Goal: Transaction & Acquisition: Book appointment/travel/reservation

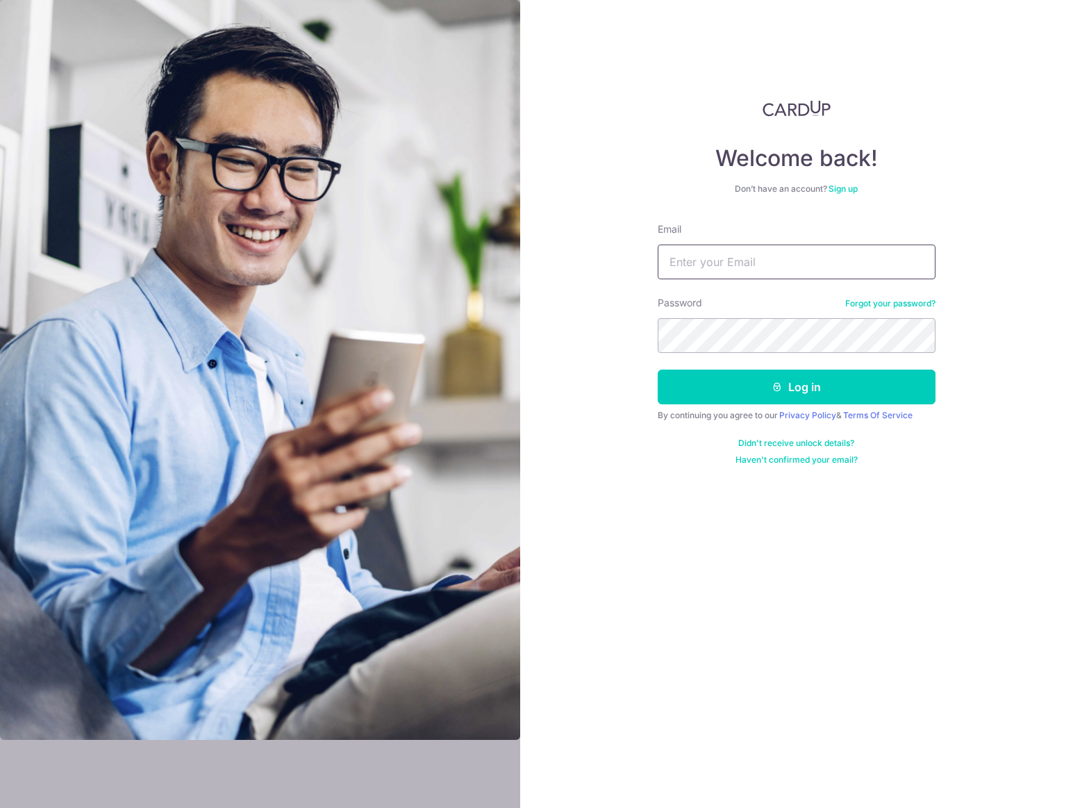
click at [758, 265] on input "Email" at bounding box center [797, 262] width 278 height 35
type input "idzni.santana@gmail.com"
drag, startPoint x: 839, startPoint y: 394, endPoint x: 829, endPoint y: 392, distance: 9.9
click at [839, 394] on button "Log in" at bounding box center [797, 387] width 278 height 35
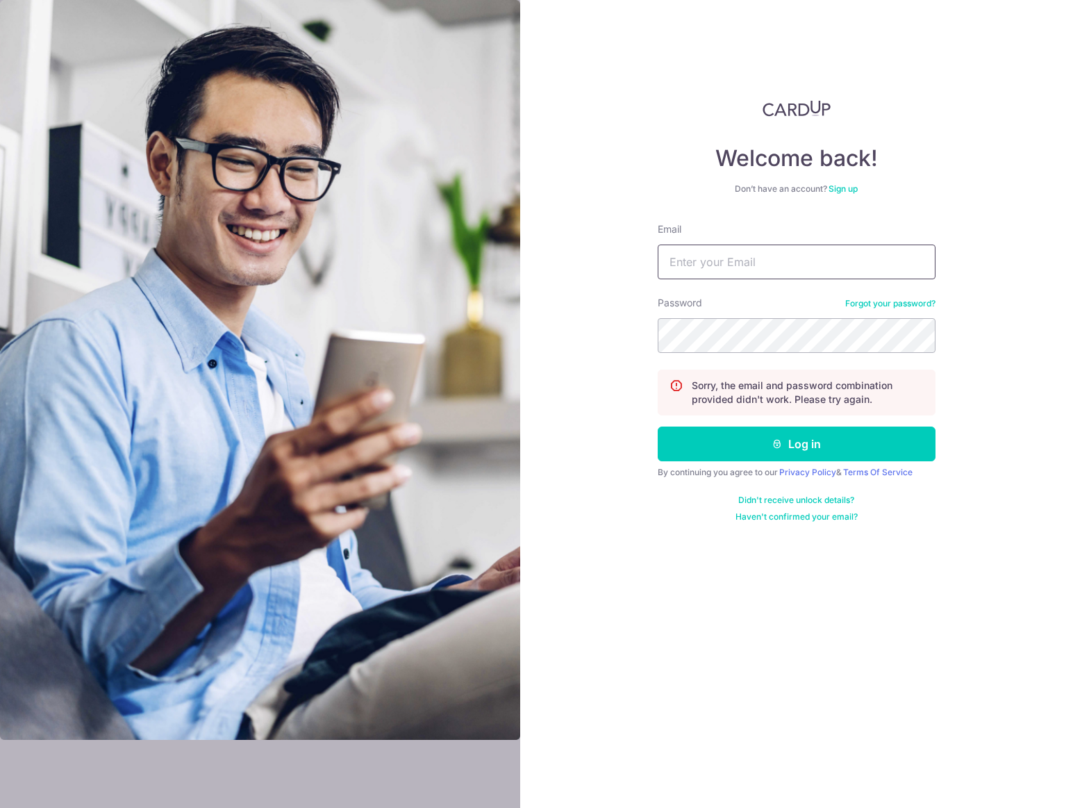
click at [775, 246] on input "Email" at bounding box center [797, 262] width 278 height 35
type input "idzni.santana@gmail.com"
click at [785, 428] on button "Log in" at bounding box center [797, 444] width 278 height 35
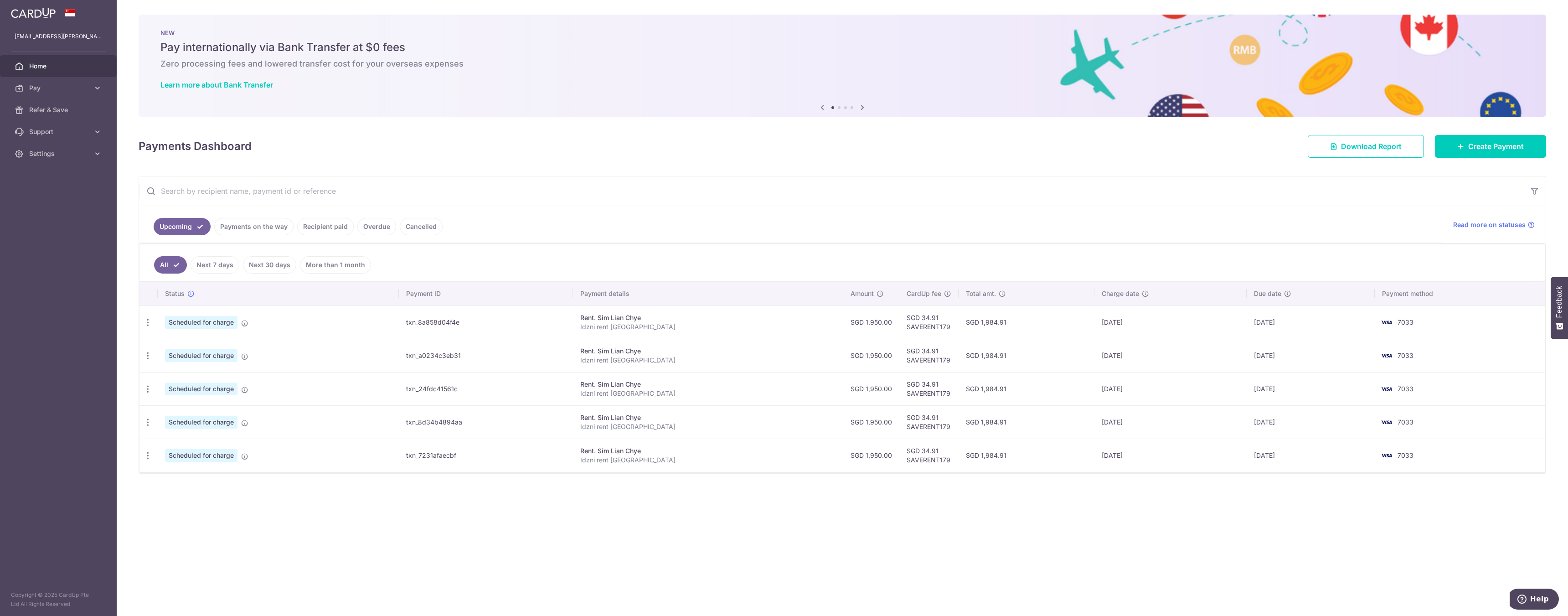
drag, startPoint x: 1070, startPoint y: 323, endPoint x: 1110, endPoint y: 323, distance: 40.0
click at [704, 323] on td "17/09/2025" at bounding box center [1170, 321] width 153 height 33
click at [704, 293] on th "Payment method" at bounding box center [1460, 293] width 171 height 24
click at [704, 291] on th "Payment method" at bounding box center [1460, 293] width 171 height 24
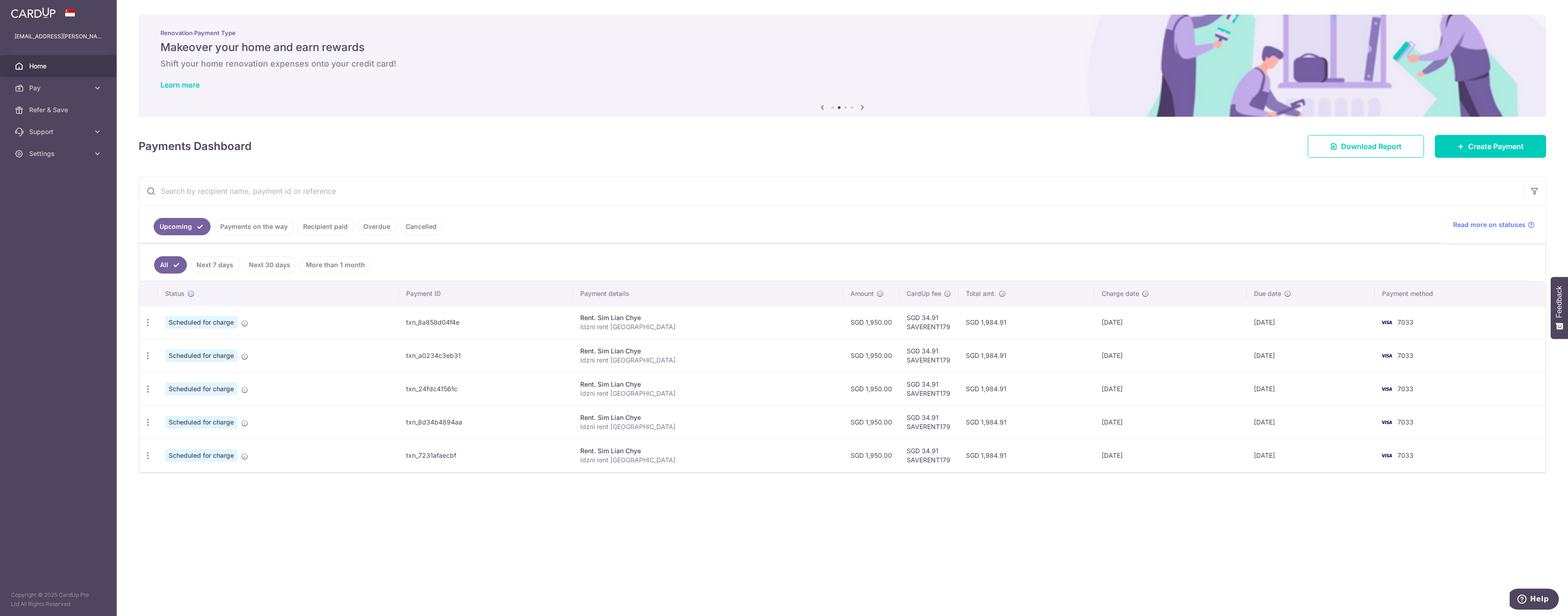
click at [379, 222] on link "Overdue" at bounding box center [377, 226] width 39 height 17
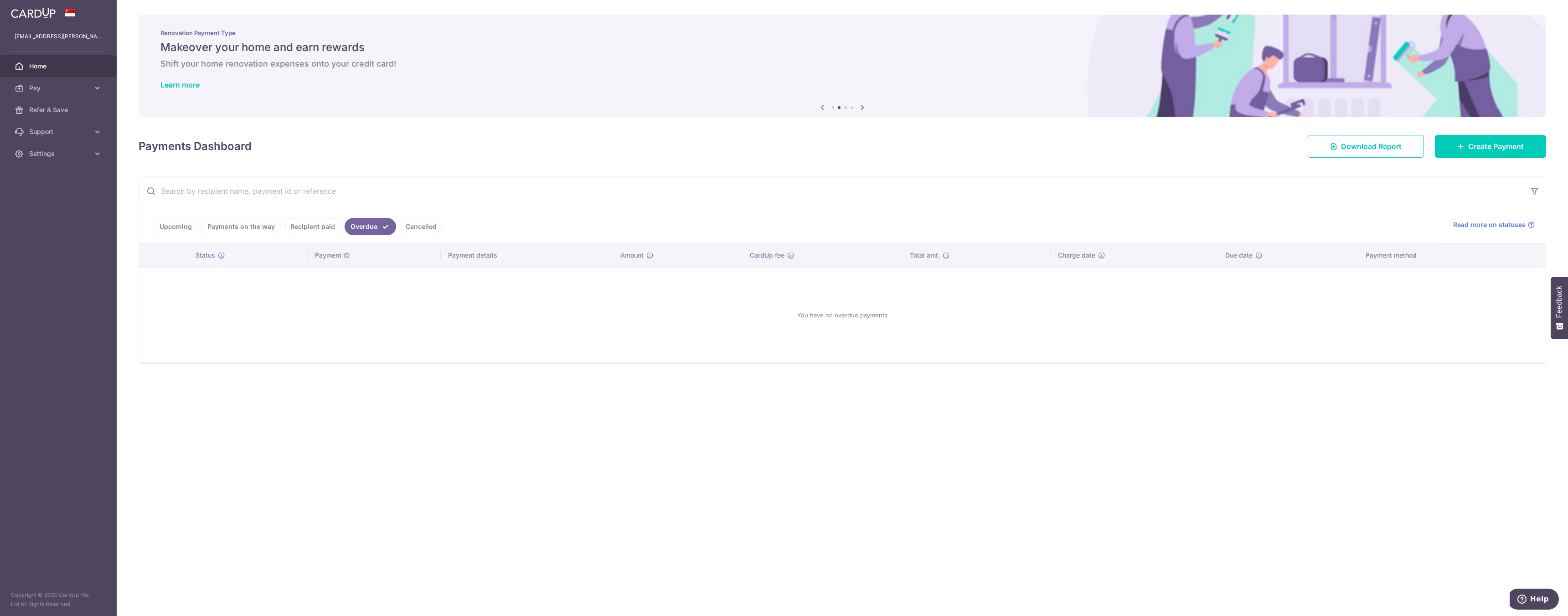
click at [440, 230] on ul "Upcoming Payments on the way Recipient paid Overdue Cancelled" at bounding box center [791, 224] width 1303 height 37
click at [426, 229] on link "Cancelled" at bounding box center [421, 226] width 43 height 17
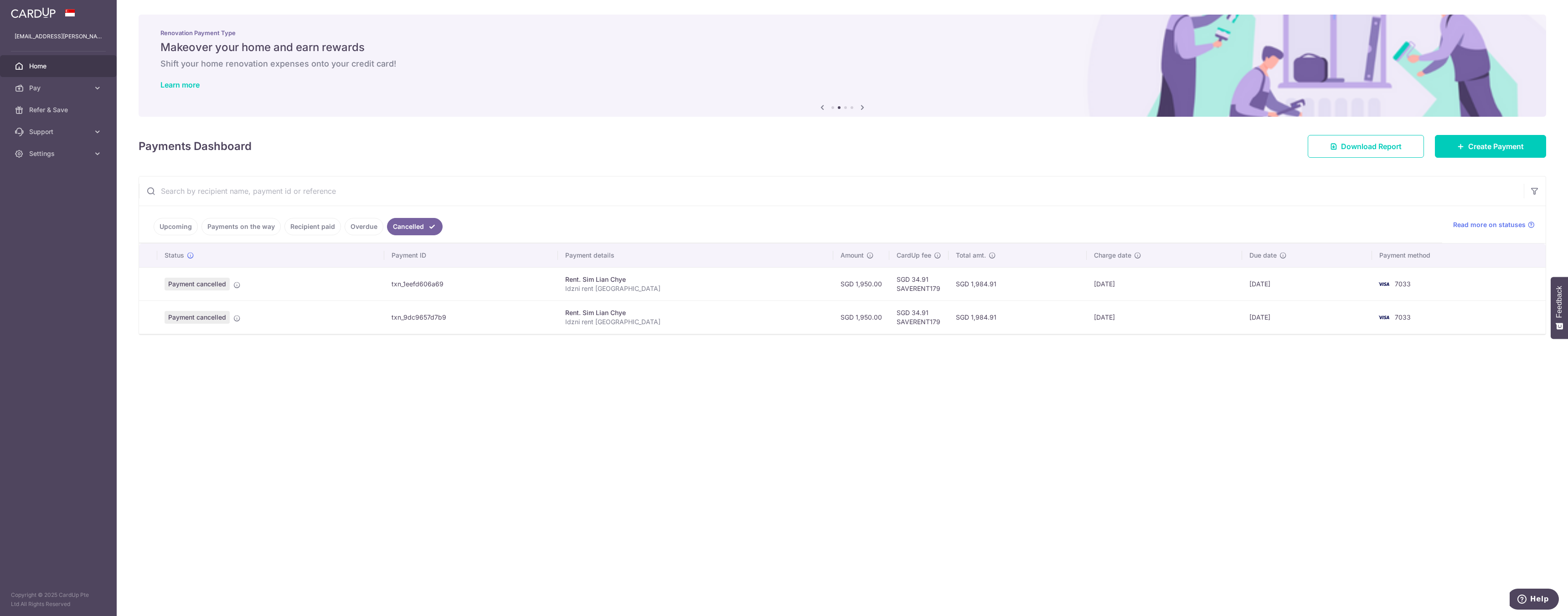
click at [162, 226] on link "Upcoming" at bounding box center [175, 226] width 44 height 17
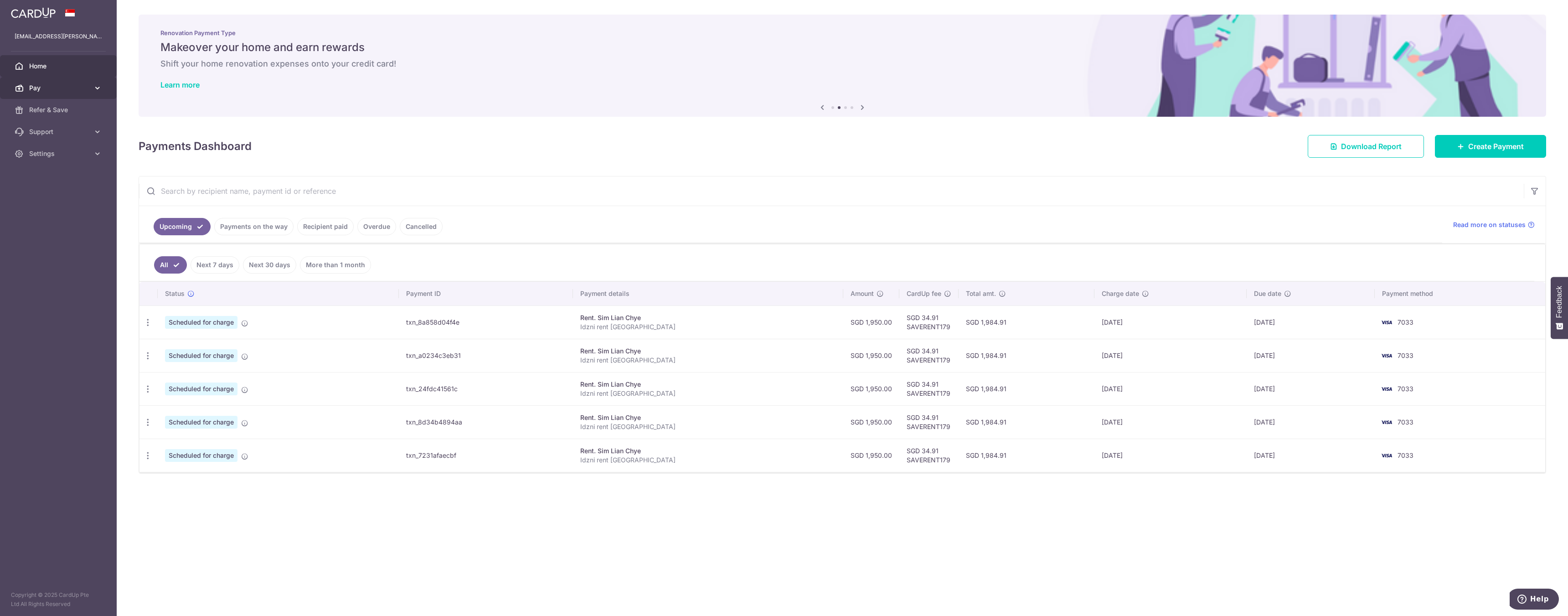
click at [52, 93] on link "Pay" at bounding box center [58, 87] width 117 height 22
click at [47, 160] on link "Cards" at bounding box center [58, 153] width 117 height 22
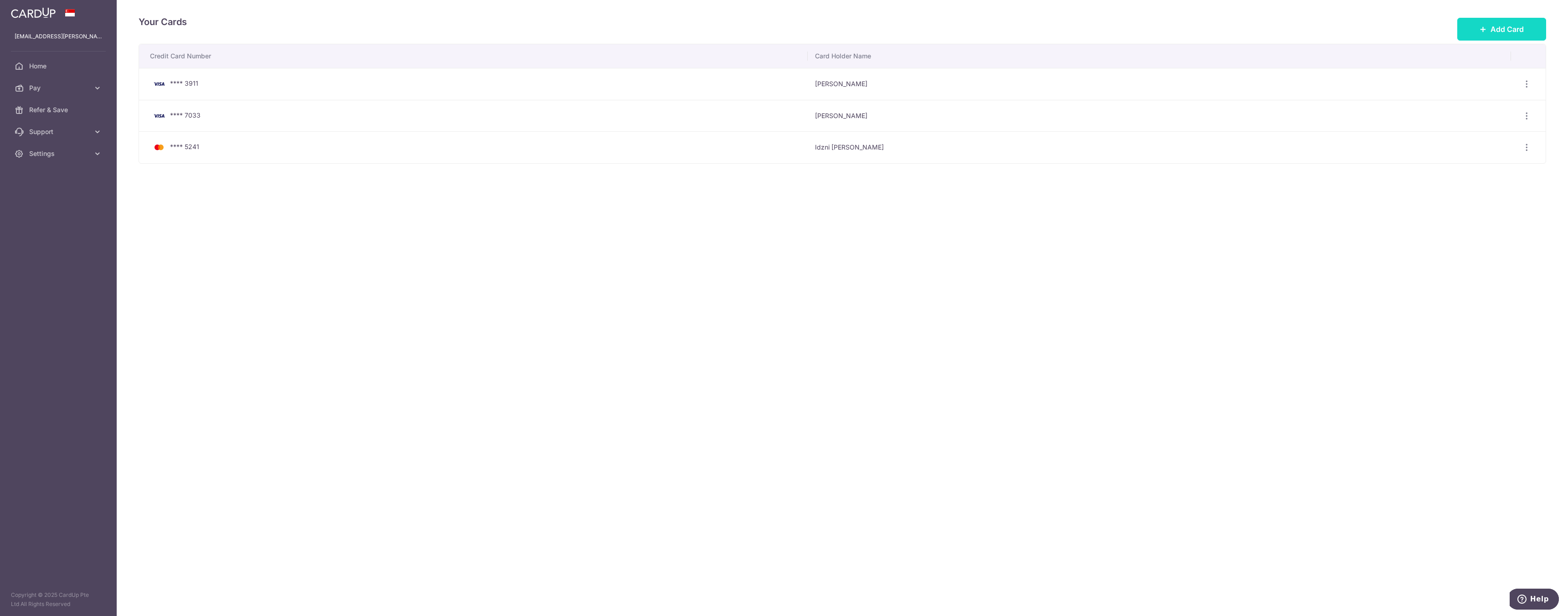
click at [704, 31] on icon at bounding box center [1483, 29] width 7 height 7
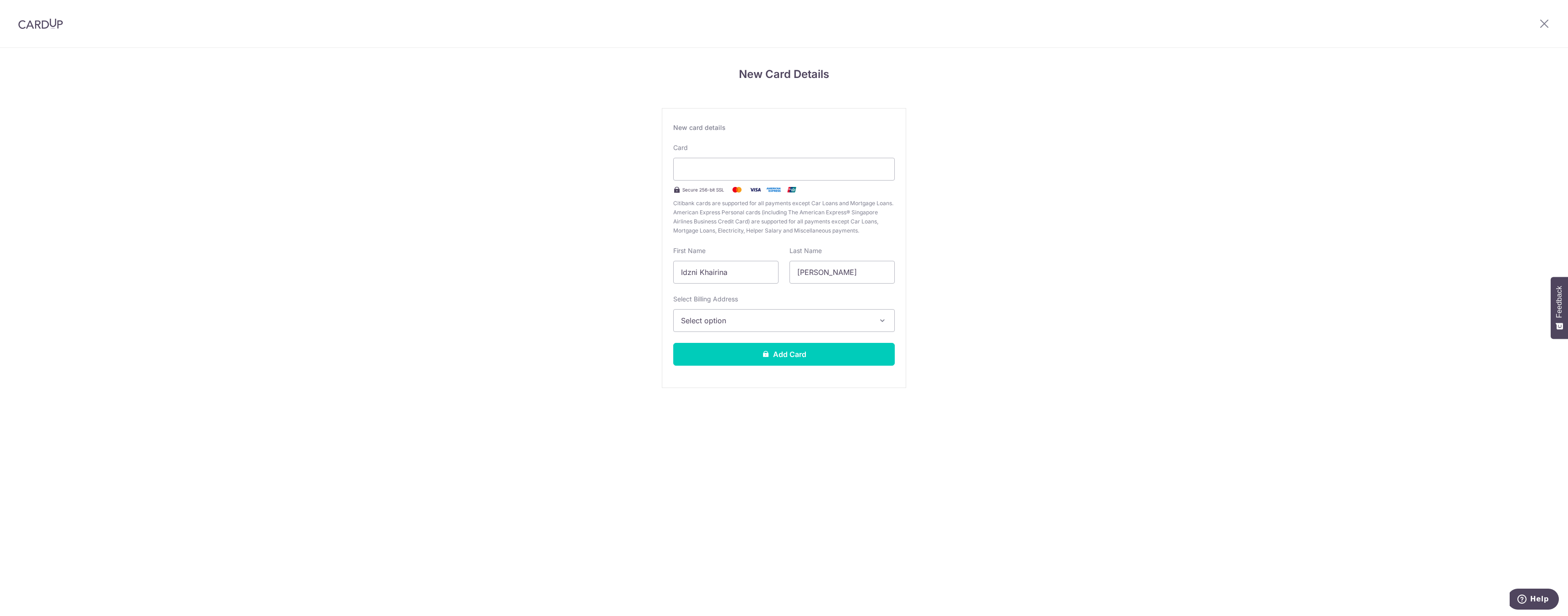
click at [746, 154] on div "Card Secure 256-bit SSL Citibank cards are supported for all payments except Ca…" at bounding box center [784, 189] width 222 height 92
click at [735, 313] on button "Select option" at bounding box center [784, 320] width 222 height 23
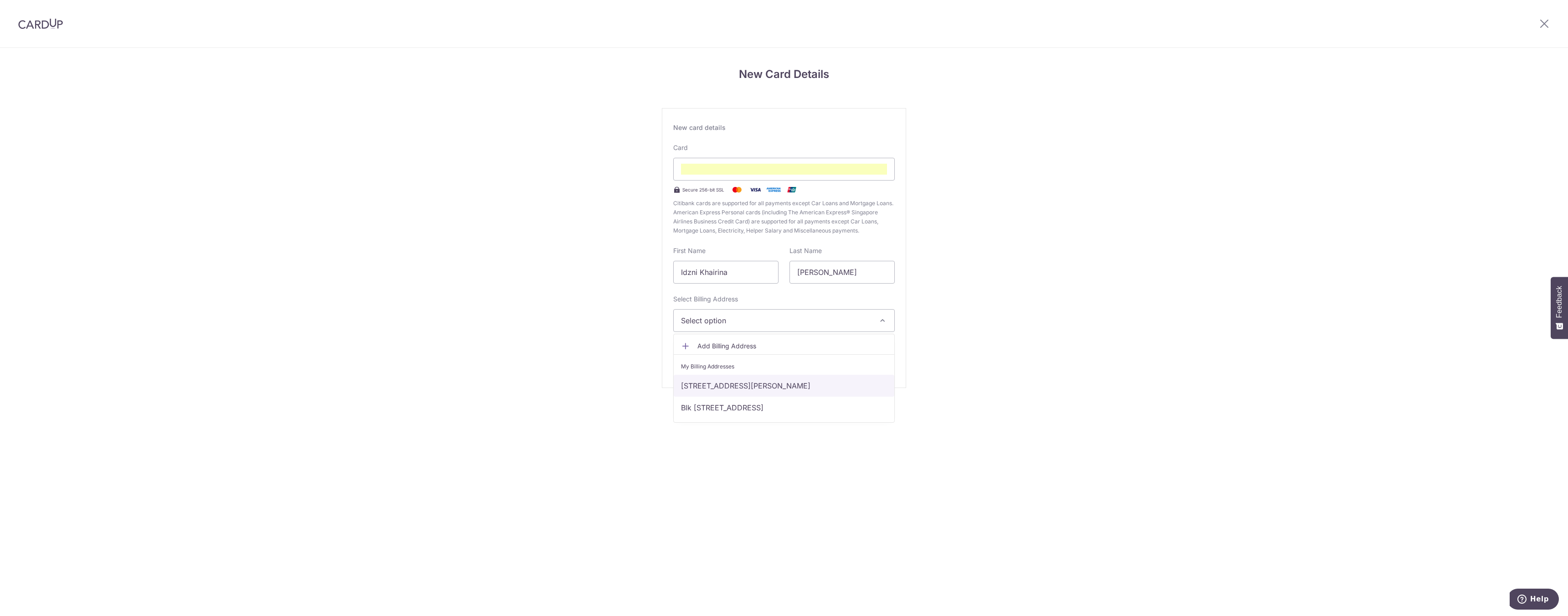
click at [774, 387] on link "[STREET_ADDRESS][PERSON_NAME]" at bounding box center [784, 385] width 220 height 22
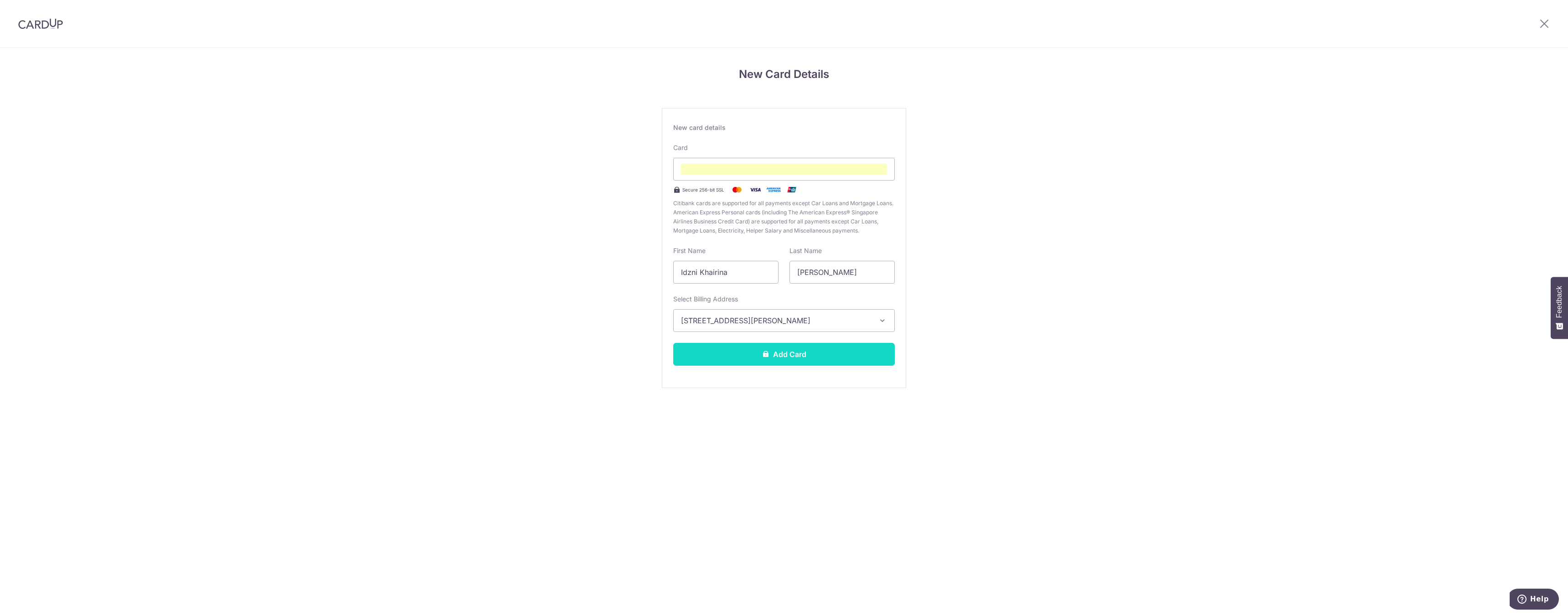
click at [800, 358] on button "Add Card" at bounding box center [784, 354] width 222 height 23
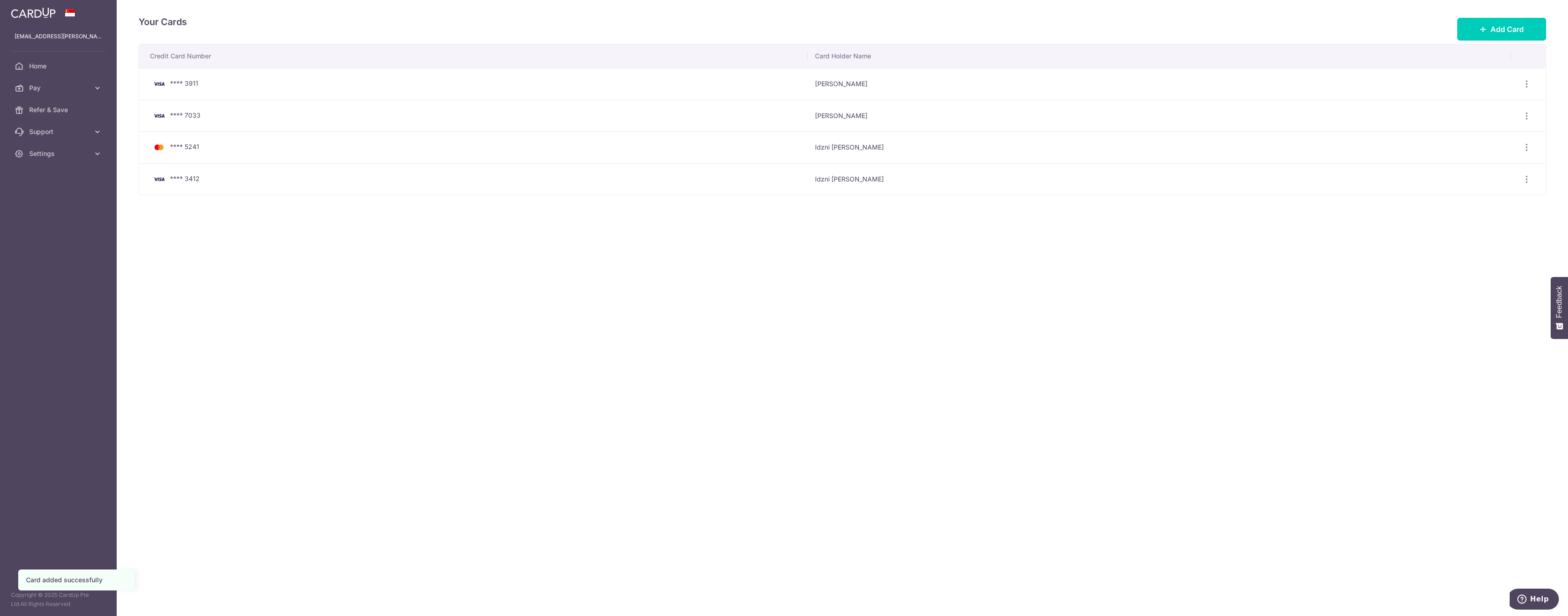
click at [903, 297] on div "Your Cards Add Card Credit Card Number Card Holder Name **** 3911 Idzni Santana…" at bounding box center [842, 308] width 1451 height 616
drag, startPoint x: 888, startPoint y: 267, endPoint x: 893, endPoint y: 262, distance: 7.1
click at [888, 267] on div "Your Cards Add Card Credit Card Number Card Holder Name **** 3911 Idzni Santana…" at bounding box center [842, 308] width 1451 height 616
click at [1528, 89] on icon "button" at bounding box center [1527, 84] width 10 height 10
click at [1487, 207] on span "View/Edit" at bounding box center [1496, 204] width 62 height 11
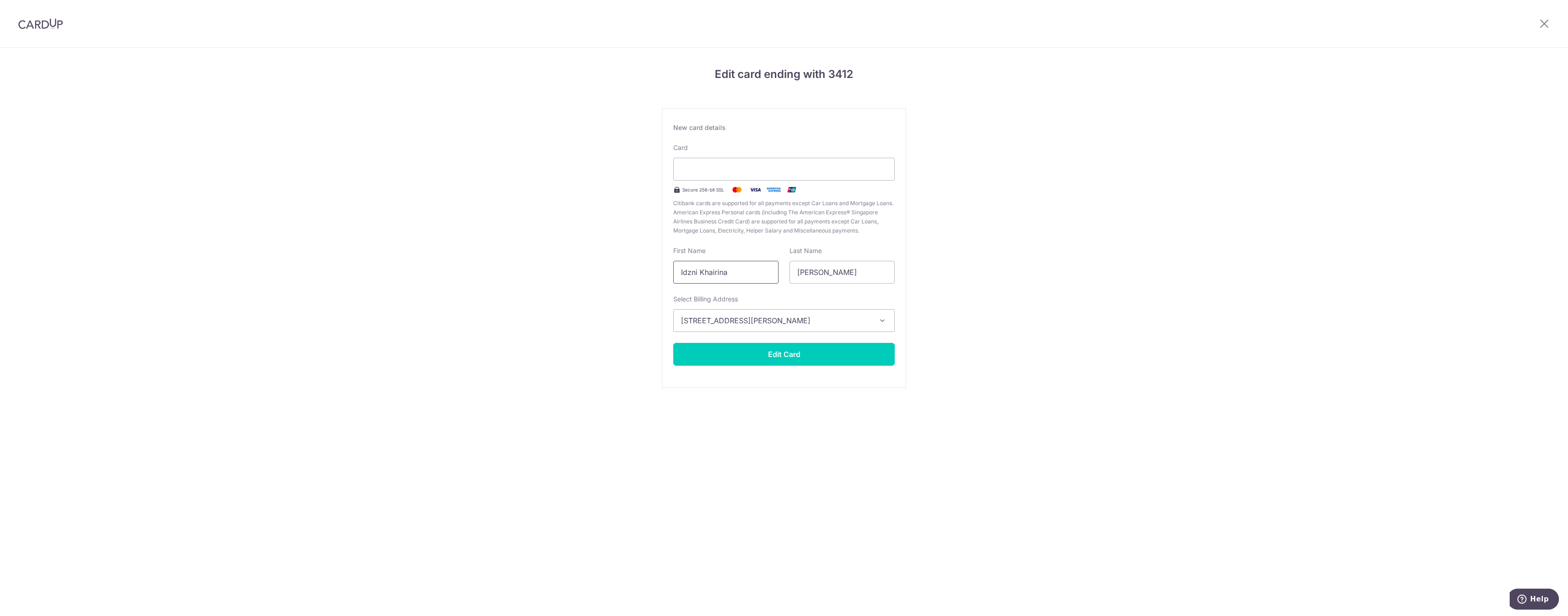
click at [718, 272] on input "Idzni Khairina" at bounding box center [726, 272] width 105 height 23
click at [716, 269] on input "Idzni Khaiirna" at bounding box center [726, 272] width 105 height 23
click at [714, 269] on input "Idzni Khaiirna" at bounding box center [726, 272] width 105 height 23
drag, startPoint x: 713, startPoint y: 275, endPoint x: 700, endPoint y: 278, distance: 13.3
click at [700, 278] on input "Idzni Khaiirna" at bounding box center [726, 272] width 105 height 23
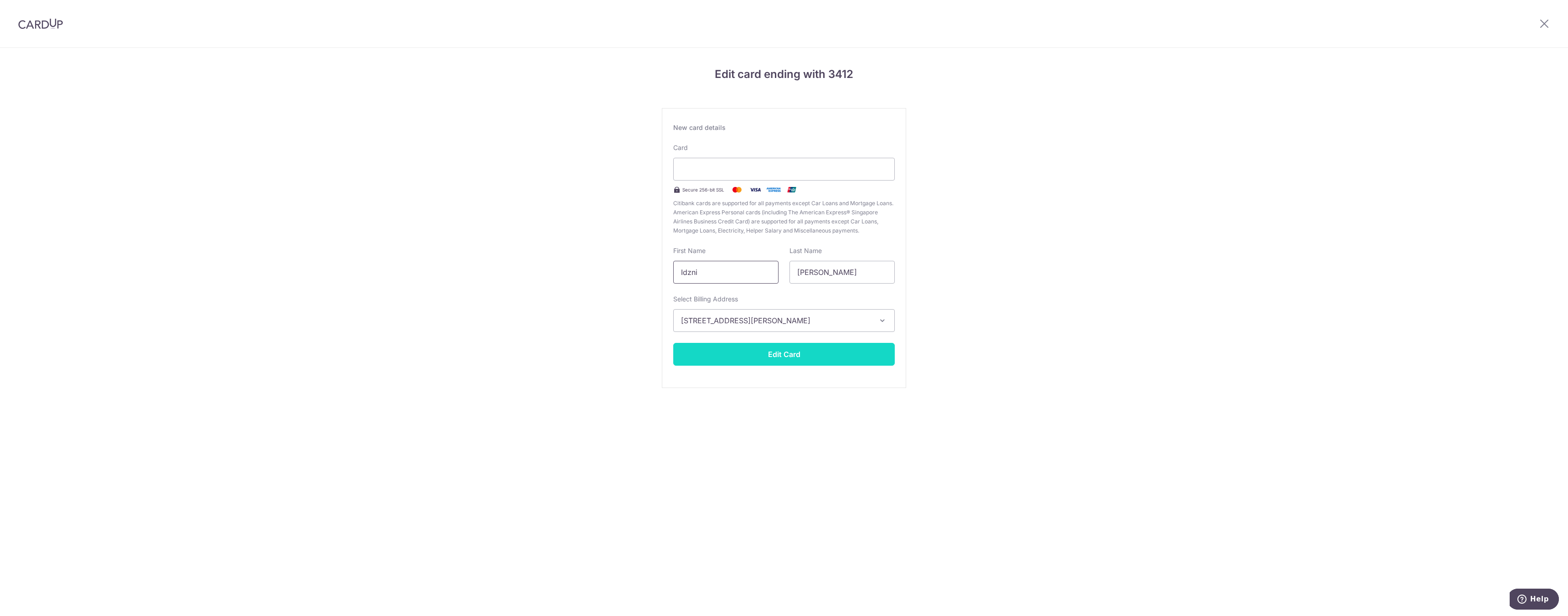
type input "Idzni"
drag, startPoint x: 861, startPoint y: 358, endPoint x: 859, endPoint y: 353, distance: 5.4
click at [861, 356] on button "Edit Card" at bounding box center [784, 354] width 222 height 23
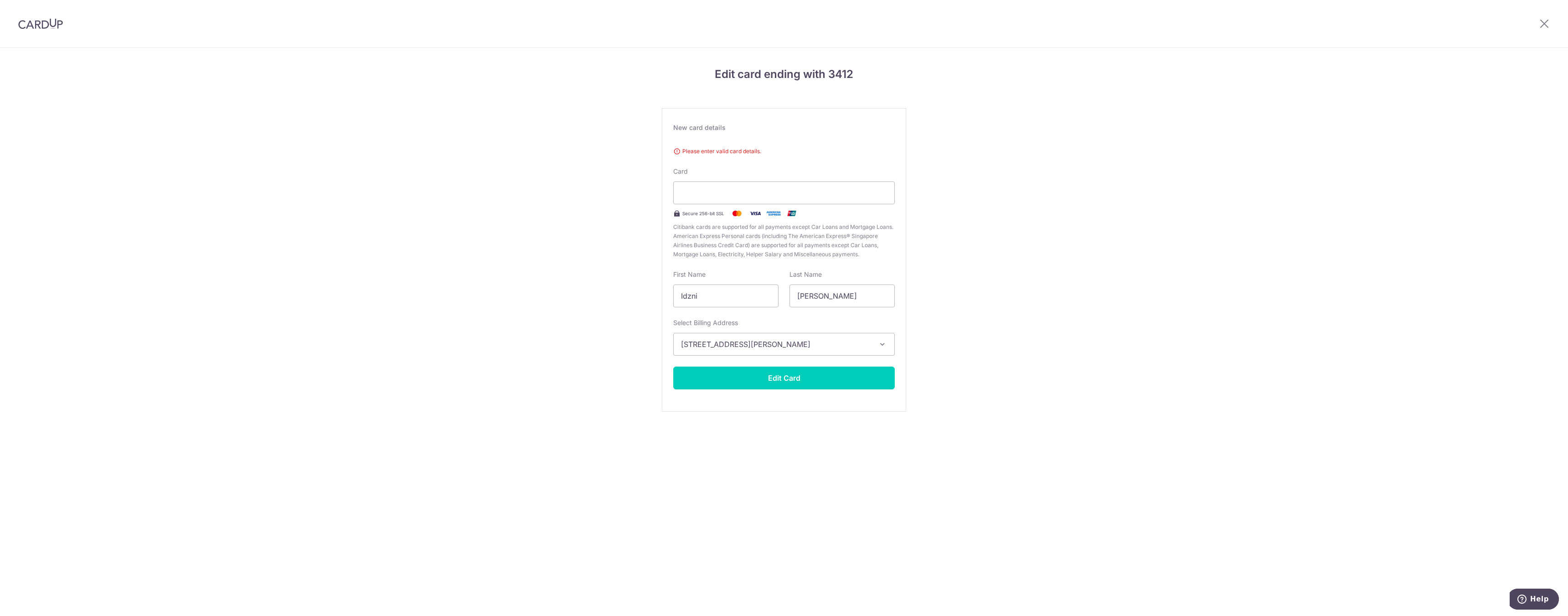
click at [738, 173] on div "Please enter valid card details. Card Secure 256-bit SSL Citibank cards are sup…" at bounding box center [784, 201] width 222 height 115
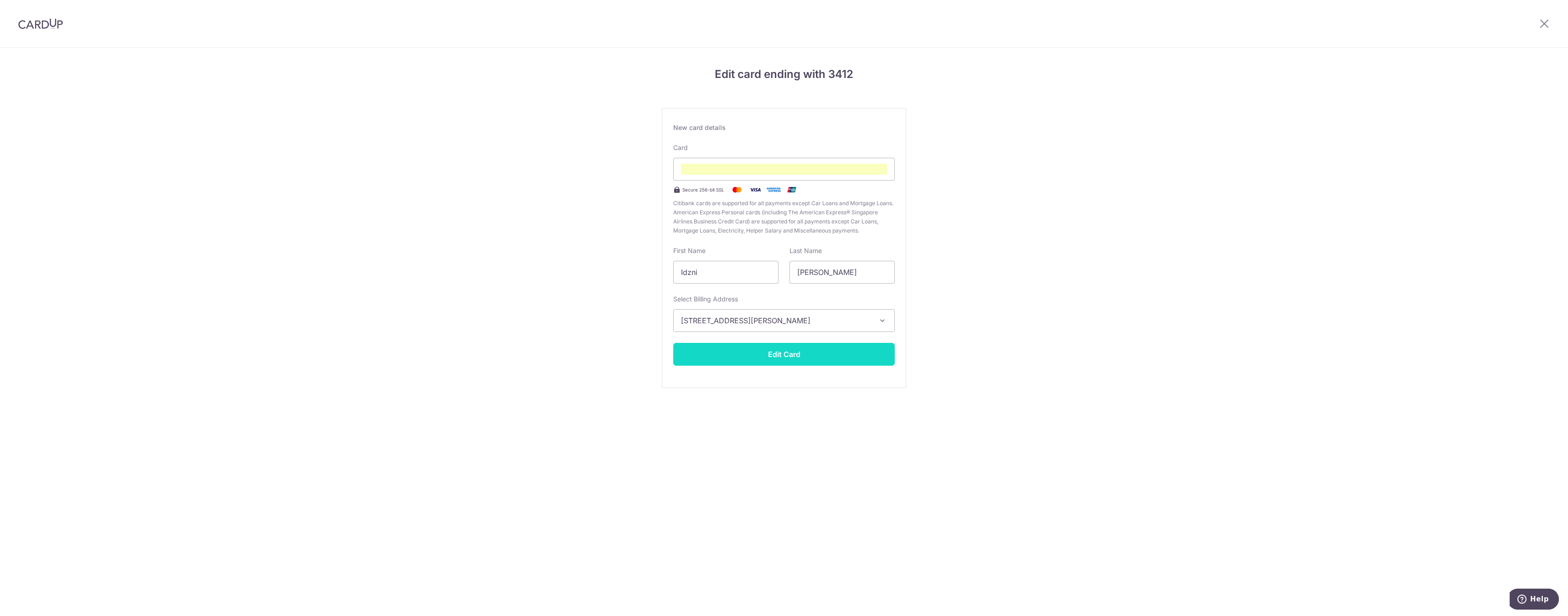
click at [837, 358] on button "Edit Card" at bounding box center [784, 354] width 222 height 23
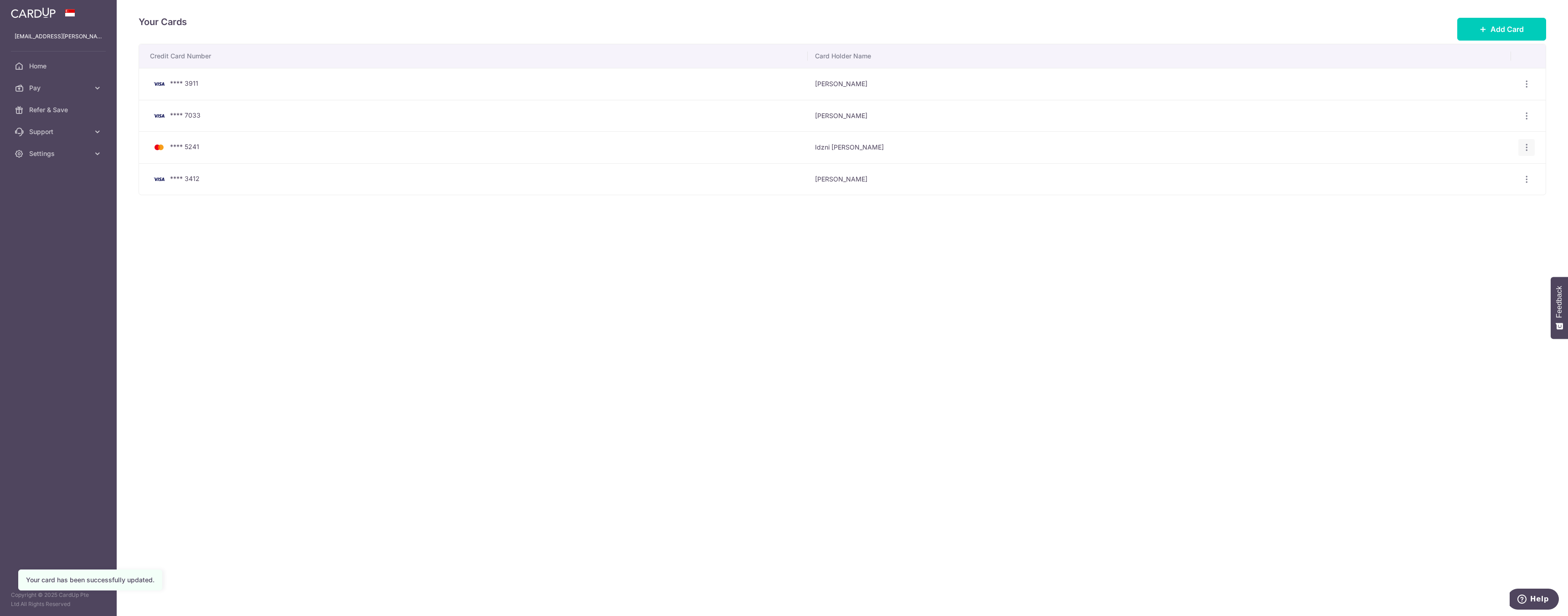
click at [1527, 89] on icon "button" at bounding box center [1527, 84] width 10 height 10
click at [1489, 200] on link "Delete" at bounding box center [1487, 194] width 95 height 22
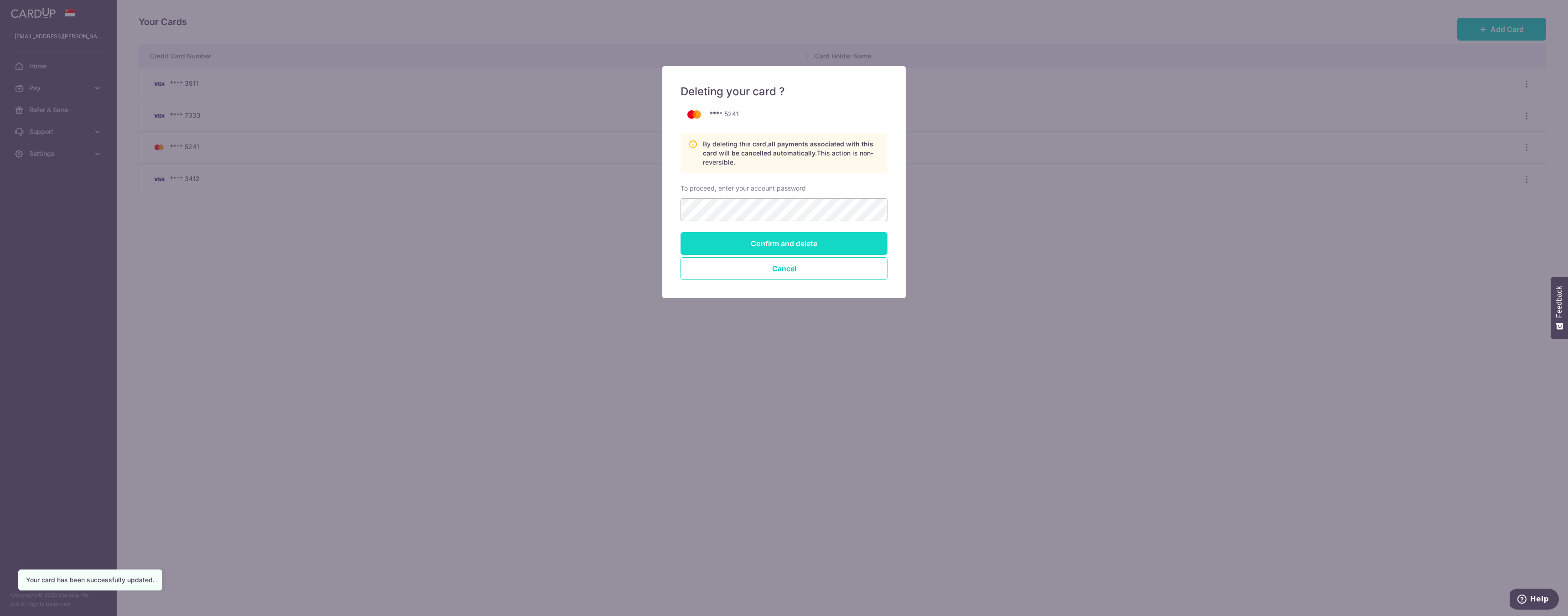
click at [791, 246] on input "Confirm and delete" at bounding box center [783, 243] width 207 height 23
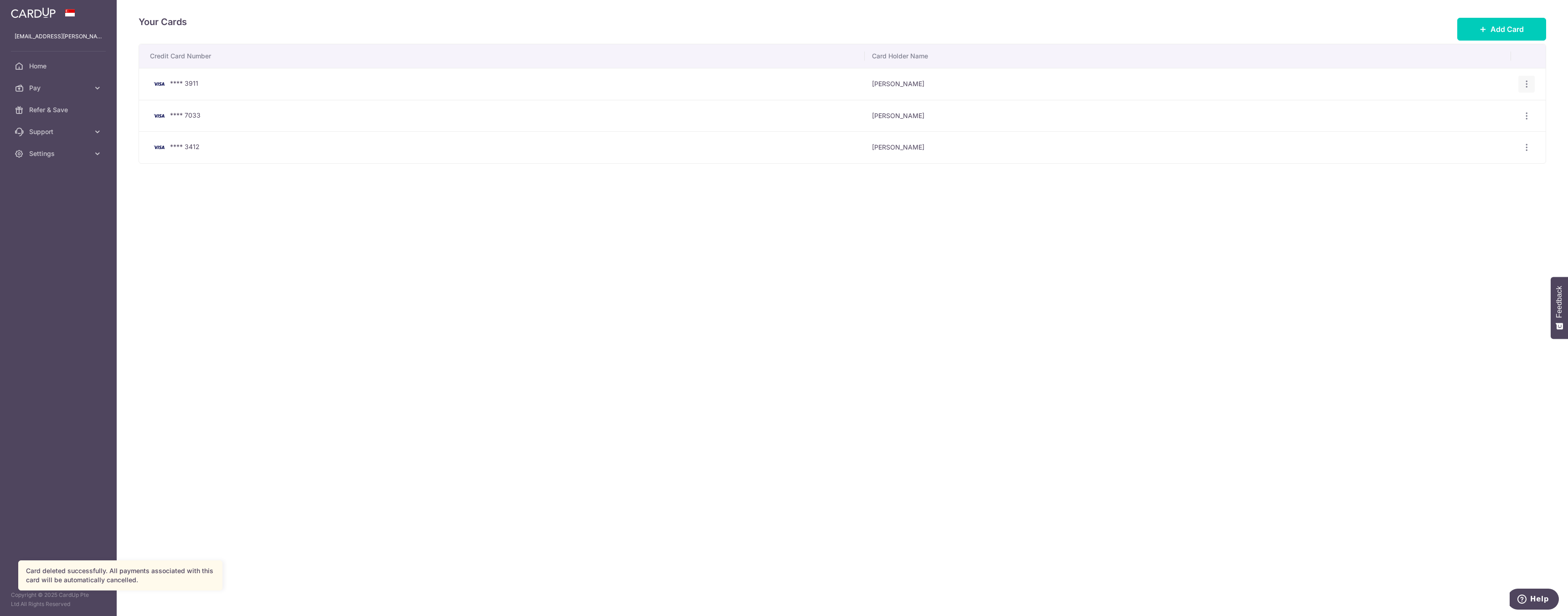
click at [1525, 82] on icon "button" at bounding box center [1527, 84] width 10 height 10
click at [1467, 131] on span "Delete" at bounding box center [1496, 131] width 62 height 11
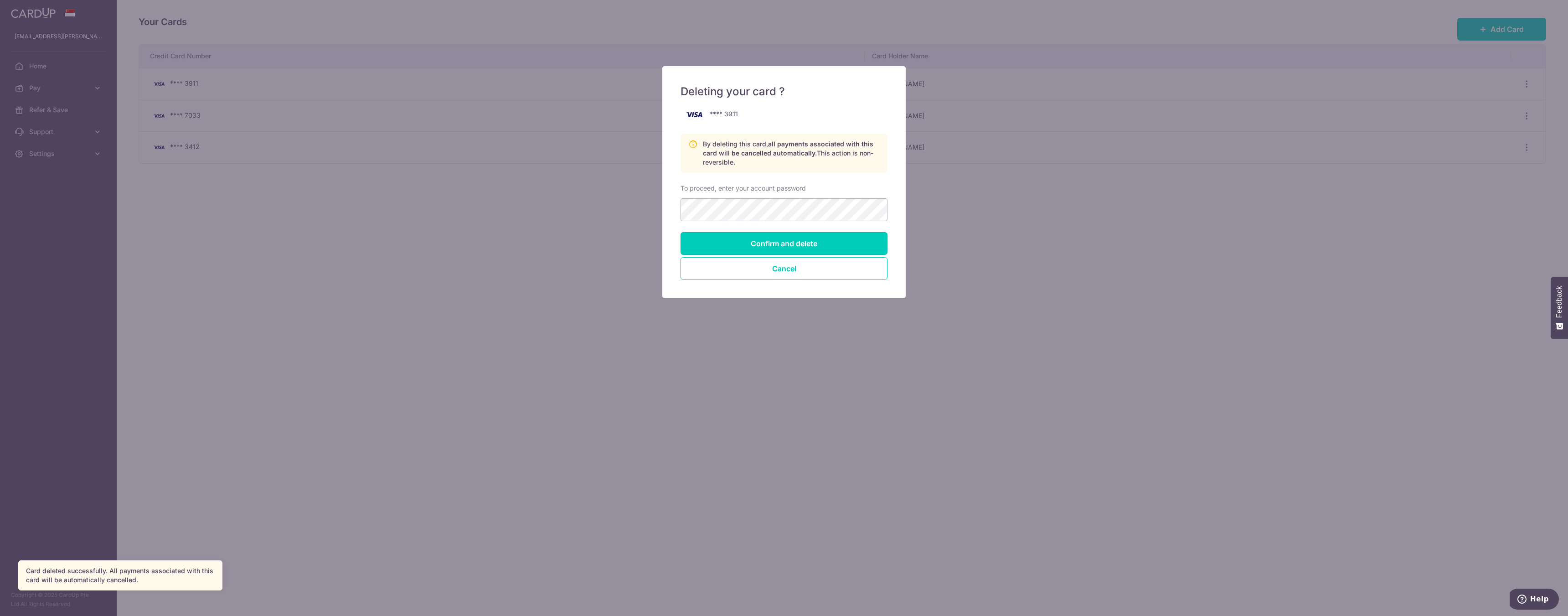
click at [840, 248] on input "Confirm and delete" at bounding box center [783, 243] width 207 height 23
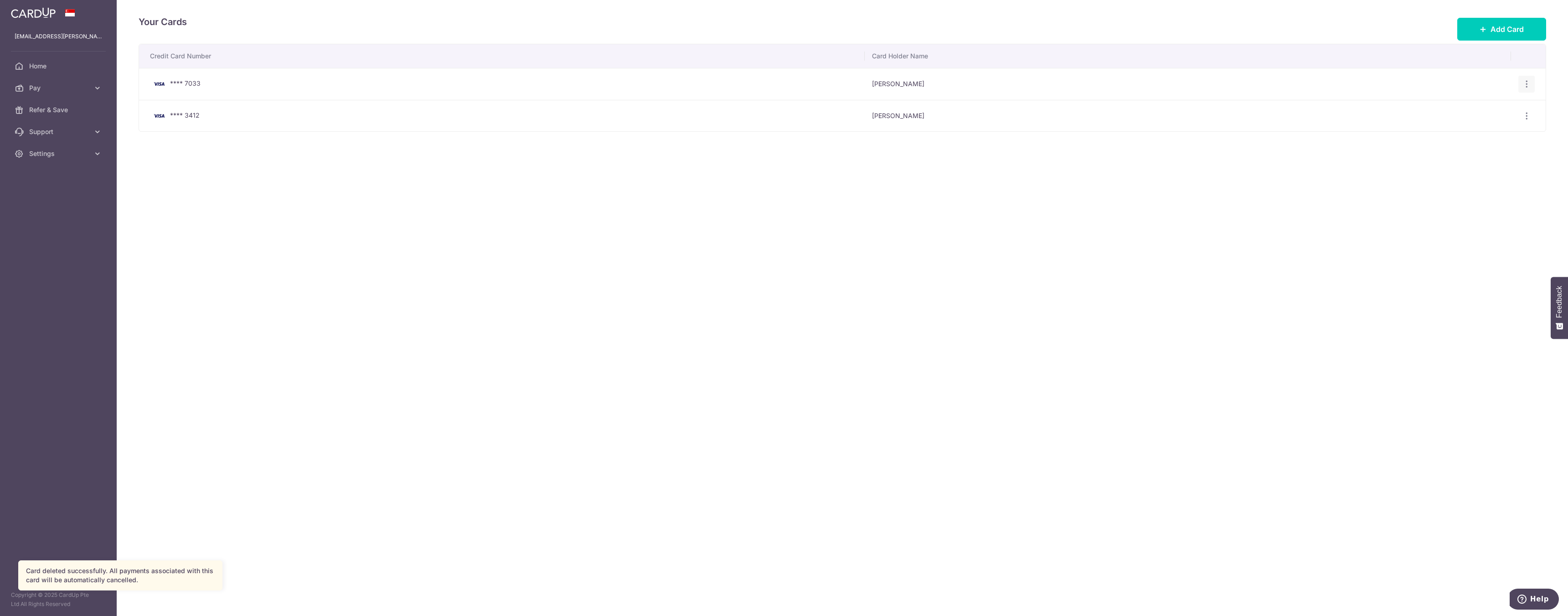
click at [1518, 80] on div "View/Edit Delete" at bounding box center [1527, 84] width 17 height 17
click at [1515, 89] on td "View/Edit Delete" at bounding box center [1528, 84] width 35 height 32
click at [1518, 82] on div "View/Edit Delete" at bounding box center [1527, 84] width 17 height 17
click at [1523, 85] on icon "button" at bounding box center [1527, 84] width 10 height 10
click at [1482, 133] on span "Delete" at bounding box center [1496, 131] width 62 height 11
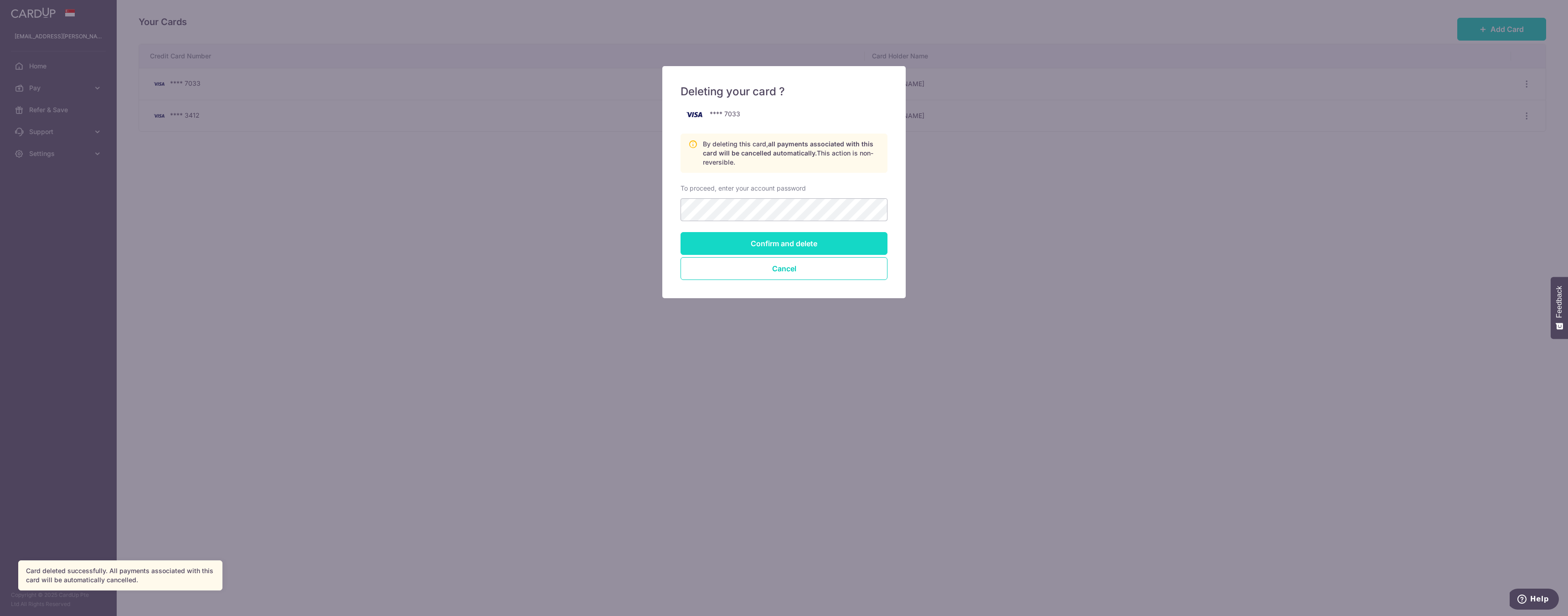
click at [833, 239] on input "Confirm and delete" at bounding box center [783, 243] width 207 height 23
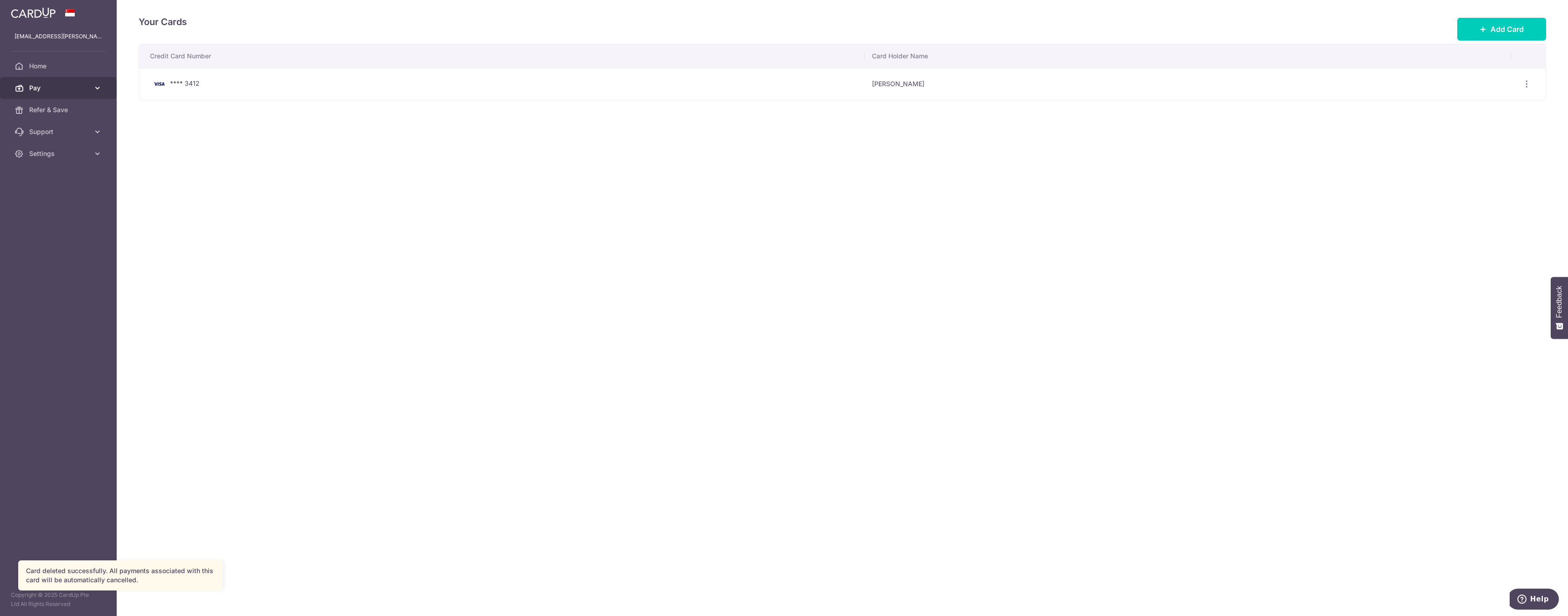
click at [39, 84] on span "Pay" at bounding box center [59, 88] width 60 height 9
click at [44, 66] on span "Home" at bounding box center [59, 66] width 60 height 9
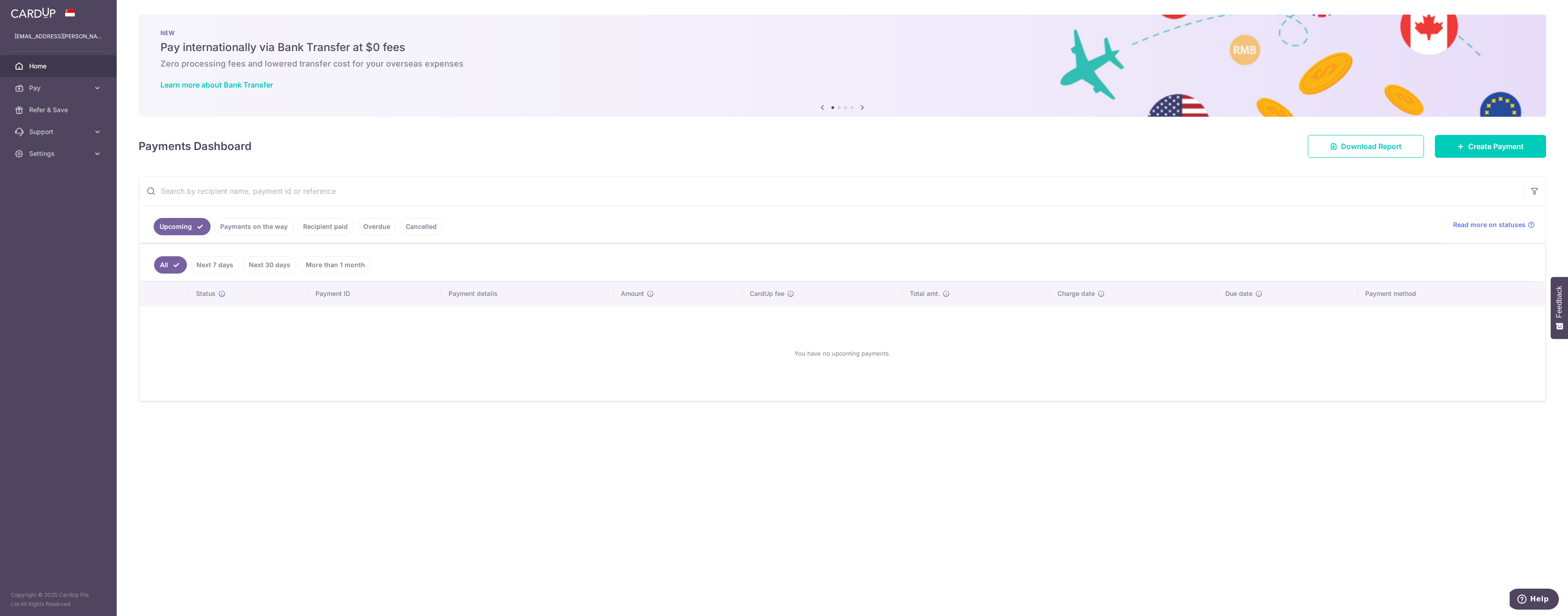
click at [320, 229] on link "Recipient paid" at bounding box center [325, 226] width 56 height 17
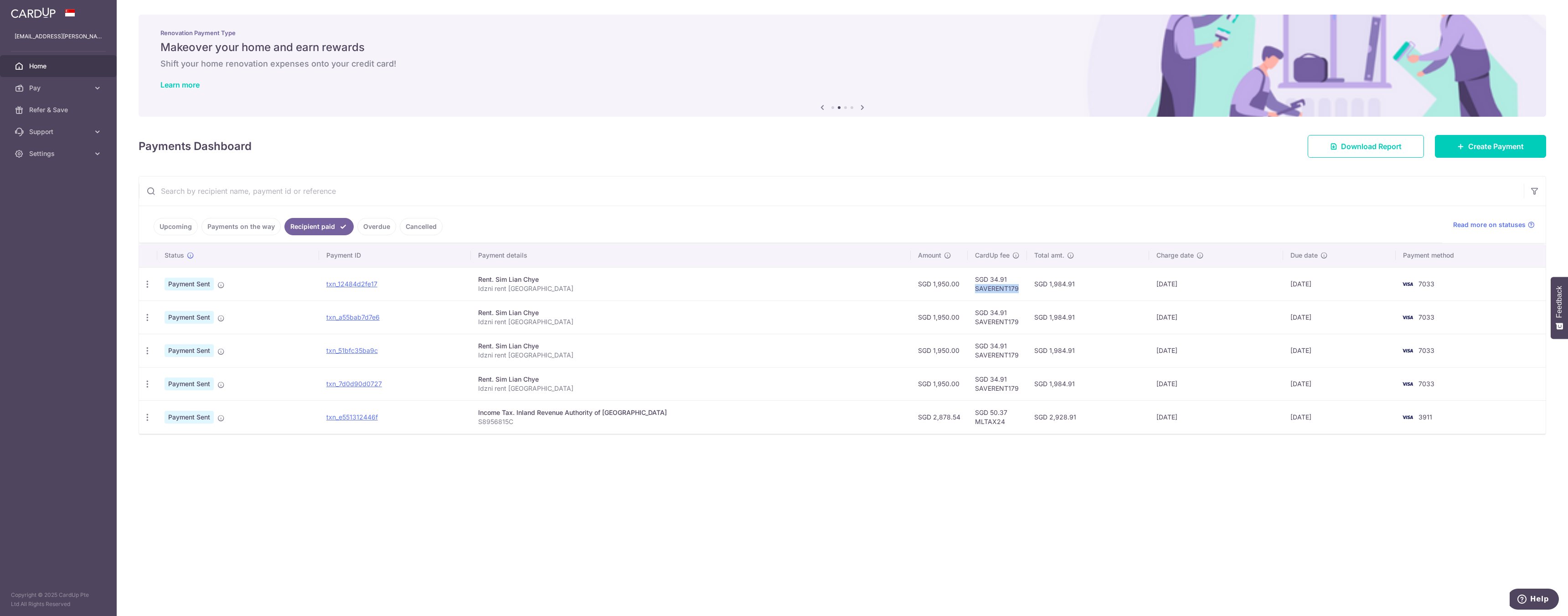
drag, startPoint x: 992, startPoint y: 288, endPoint x: 946, endPoint y: 289, distance: 46.0
click at [968, 289] on td "SGD 34.91 SAVERENT179" at bounding box center [997, 283] width 59 height 33
copy td "SAVERENT179"
click at [1483, 138] on link "Create Payment" at bounding box center [1491, 146] width 112 height 23
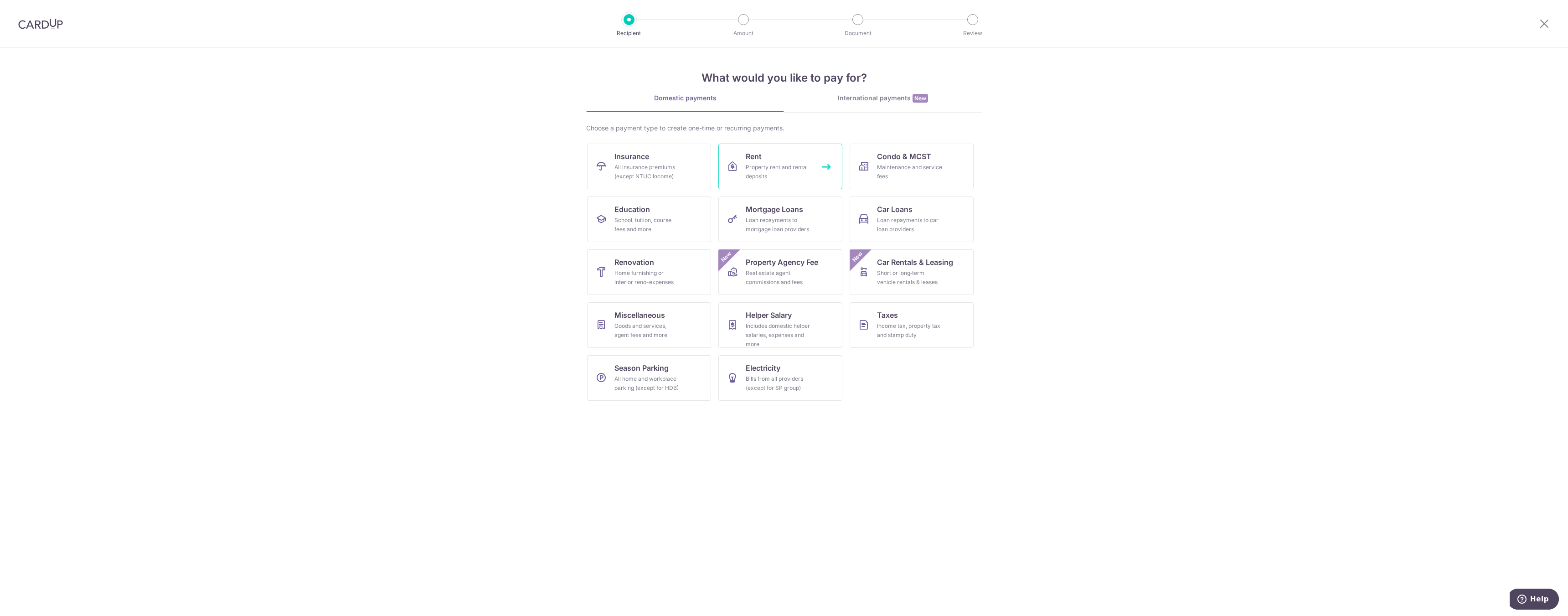
click at [738, 163] on link "Rent Property rent and rental deposits" at bounding box center [780, 166] width 124 height 45
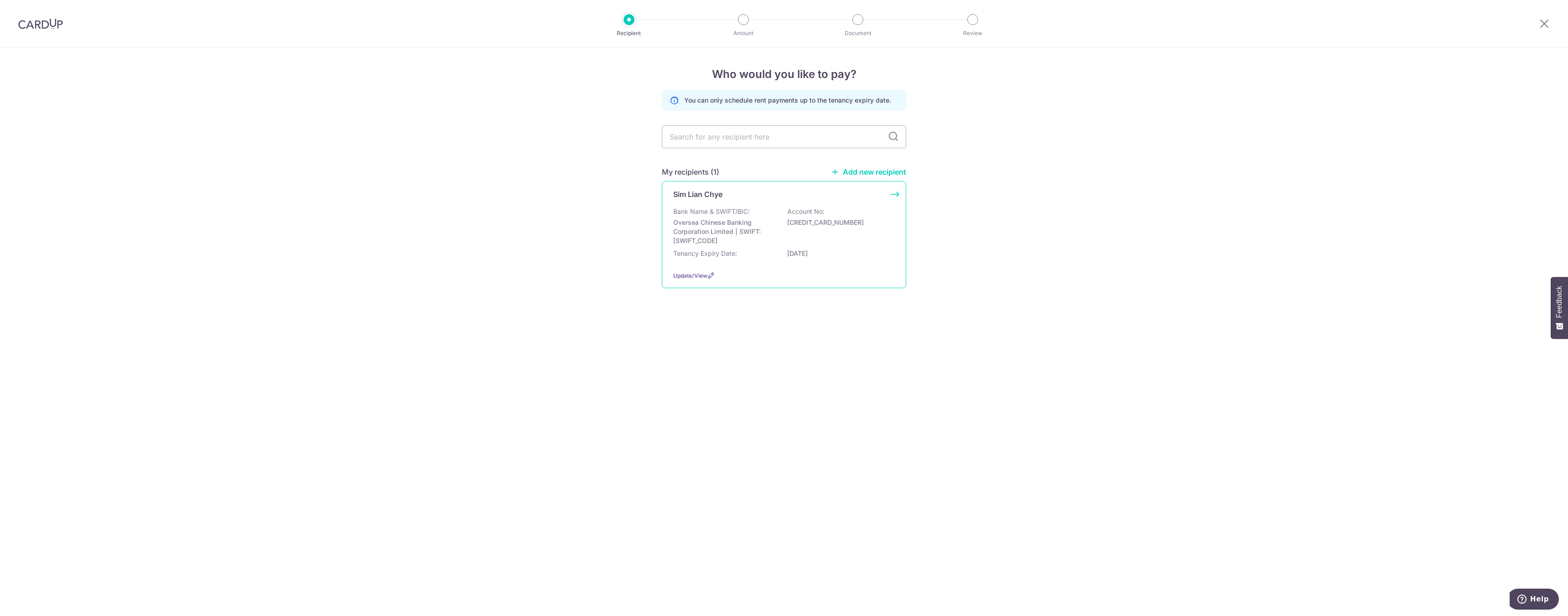
click at [773, 217] on div "Bank Name & SWIFT/BIC: Oversea Chinese Banking Corporation Limited | SWIFT: [SW…" at bounding box center [784, 226] width 222 height 38
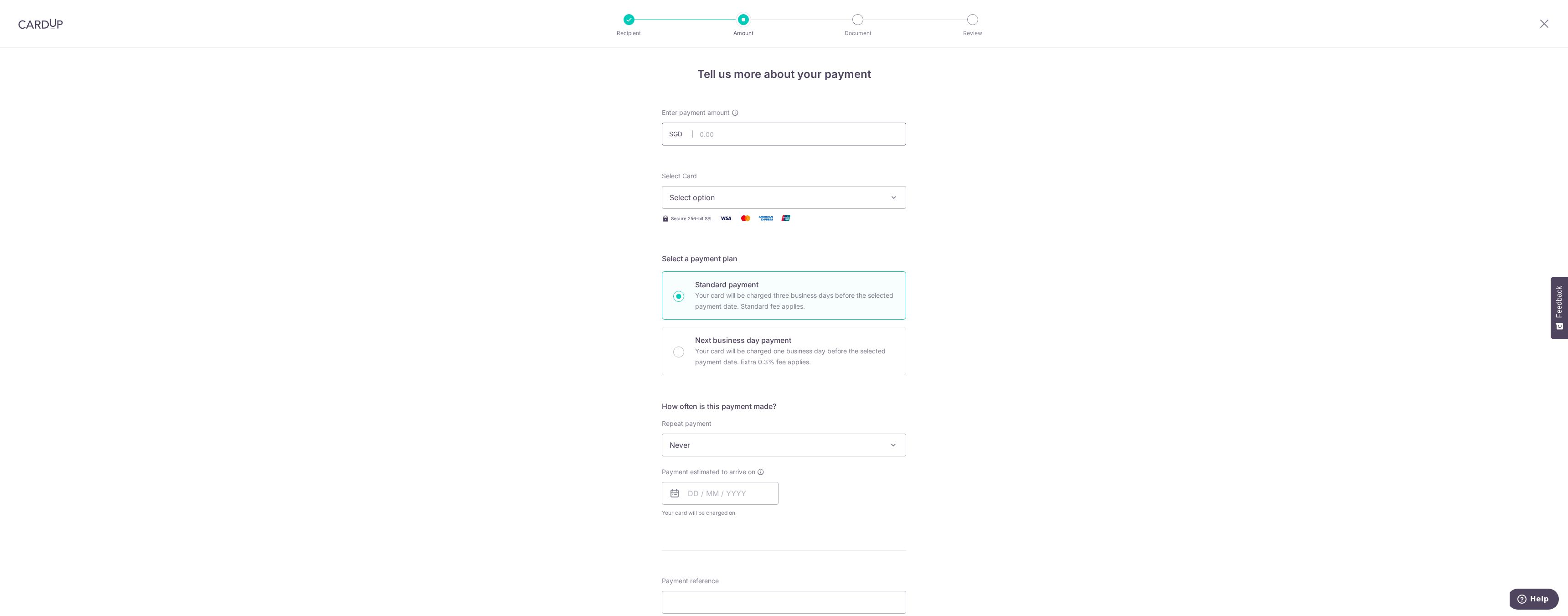
click at [728, 145] on input "text" at bounding box center [784, 134] width 244 height 23
type input "1,950.00"
click at [754, 204] on button "Select option" at bounding box center [784, 197] width 244 height 23
click at [711, 266] on span "**** 3412" at bounding box center [708, 262] width 33 height 11
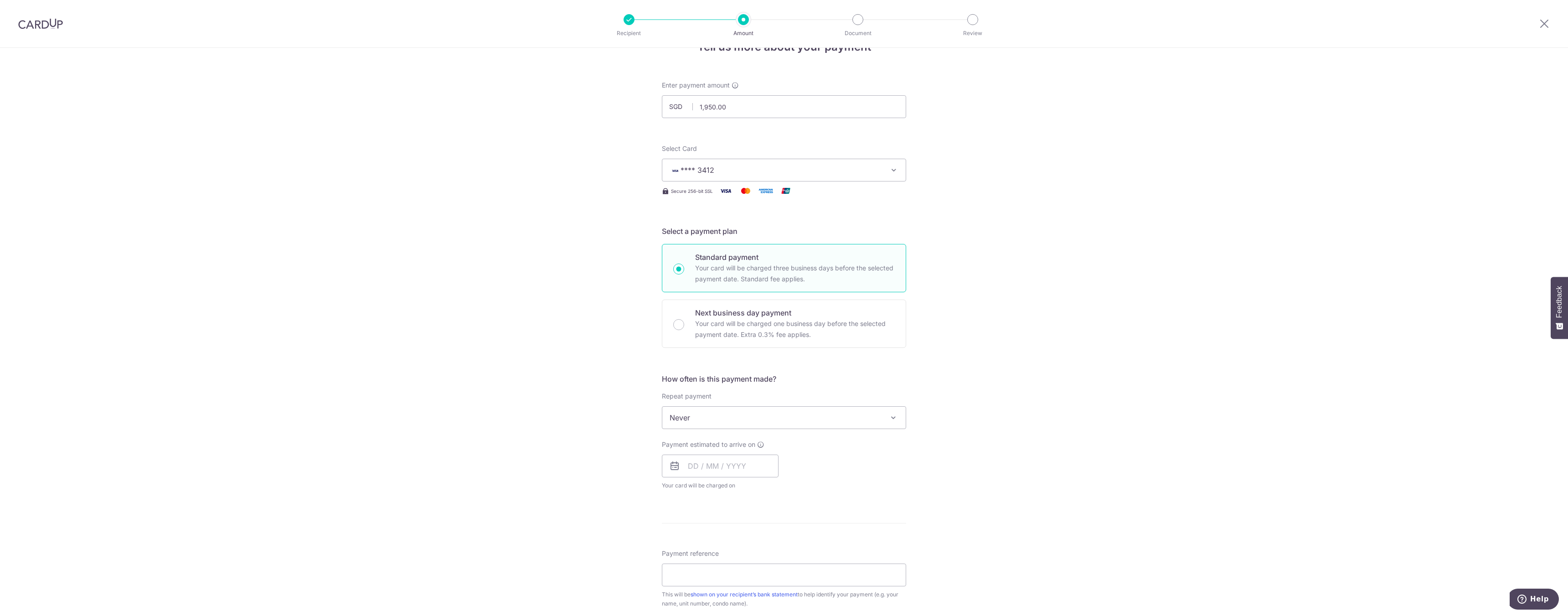
scroll to position [121, 0]
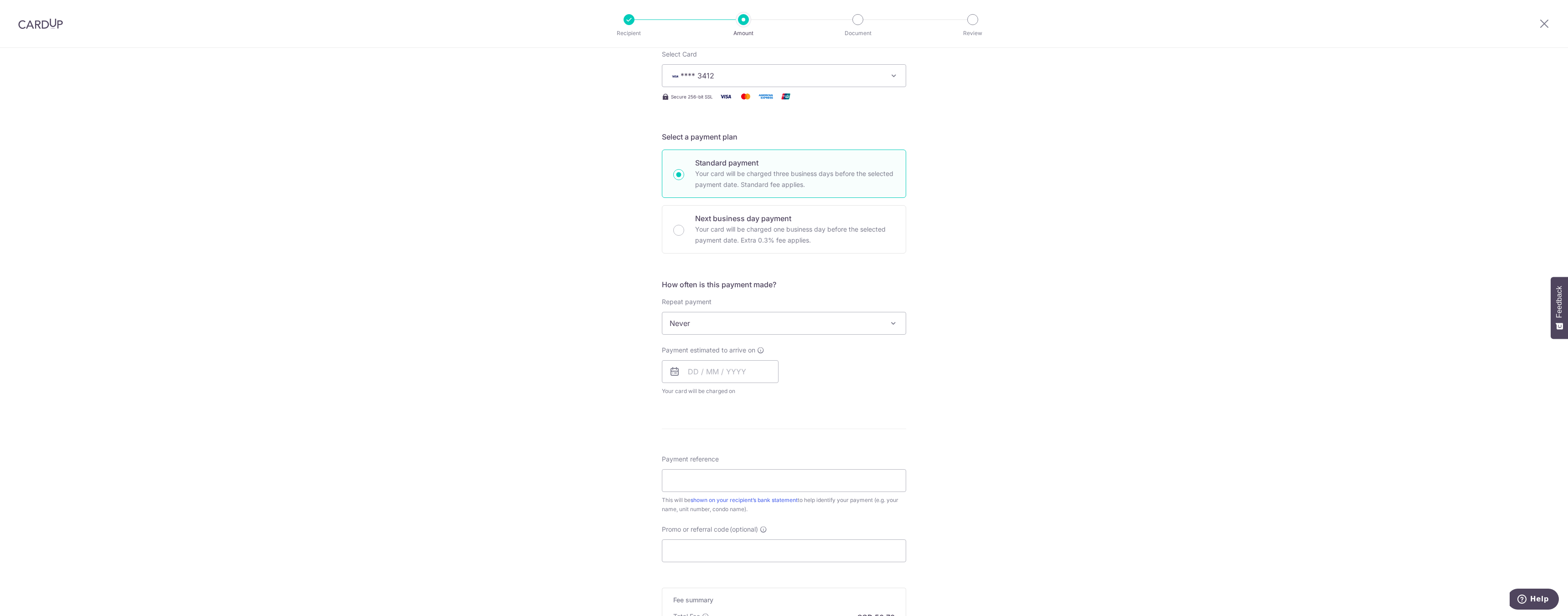
click at [714, 324] on span "Never" at bounding box center [783, 323] width 243 height 22
select select "3"
type input "28/02/2027"
click at [708, 369] on input "text" at bounding box center [720, 371] width 117 height 23
click at [913, 431] on div "Tell us more about your payment Enter payment amount SGD 1,950.00 1950.00 Selec…" at bounding box center [784, 342] width 1568 height 834
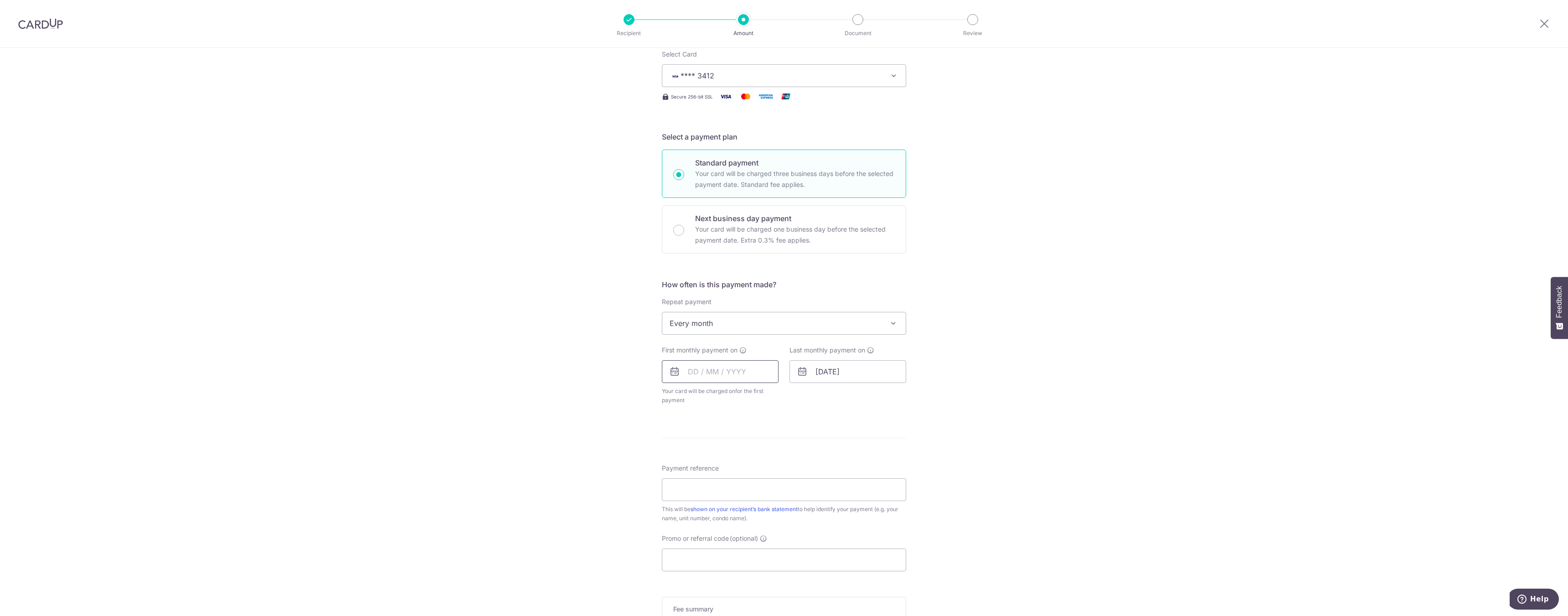
click at [751, 370] on input "text" at bounding box center [720, 371] width 117 height 23
click at [774, 474] on link "19" at bounding box center [772, 472] width 14 height 14
type input "[DATE]"
click at [741, 380] on input "[DATE]" at bounding box center [720, 371] width 117 height 23
click at [1016, 456] on div "Tell us more about your payment Enter payment amount SGD 1,950.00 1950.00 Selec…" at bounding box center [784, 361] width 1568 height 871
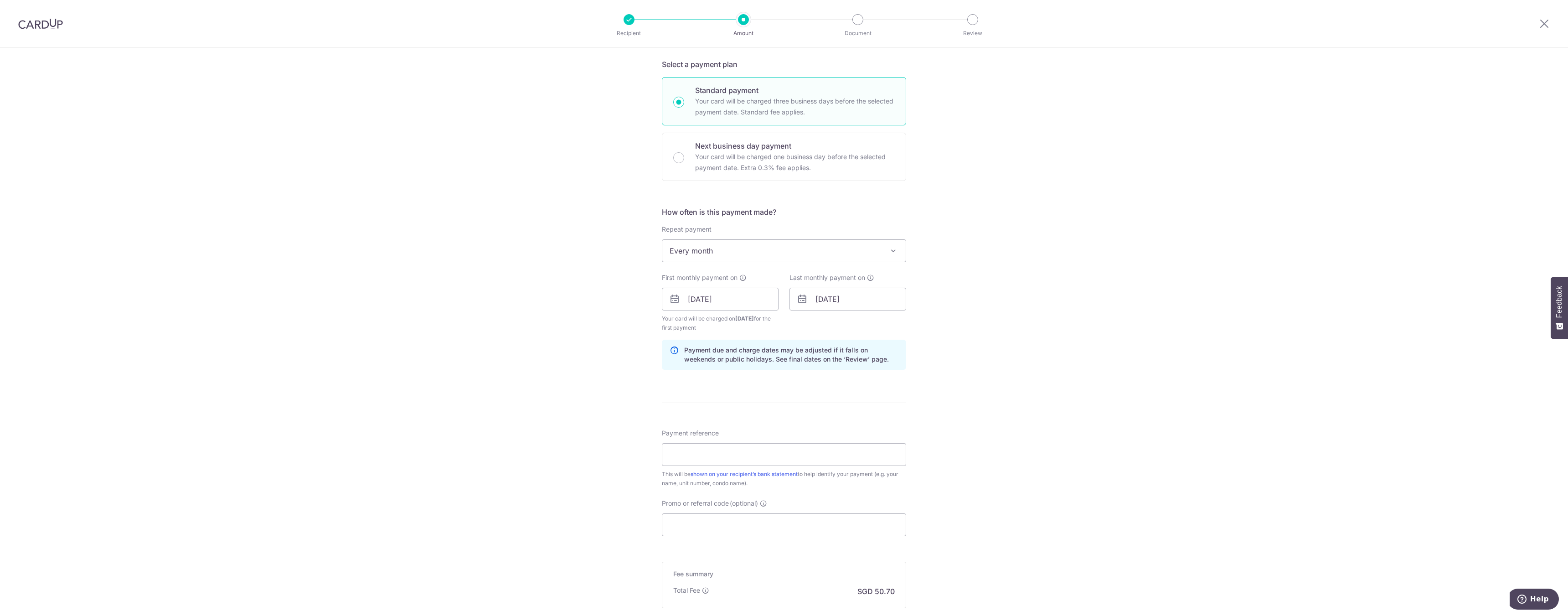
scroll to position [243, 0]
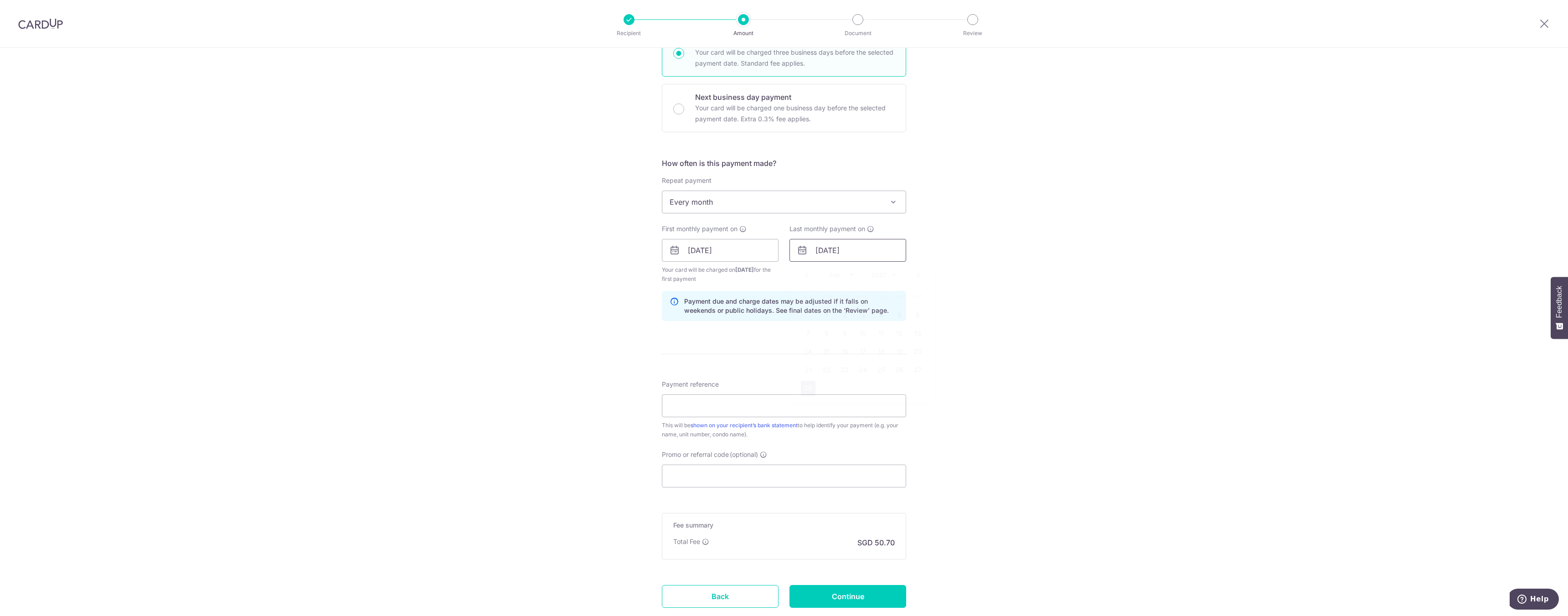
click at [835, 245] on input "28/02/2027" at bounding box center [848, 250] width 117 height 23
click at [804, 277] on link "Prev" at bounding box center [806, 275] width 11 height 11
click at [917, 350] on link "19" at bounding box center [917, 352] width 14 height 14
click at [1105, 380] on div "Tell us more about your payment Enter payment amount SGD 1,950.00 1950.00 Selec…" at bounding box center [784, 241] width 1568 height 871
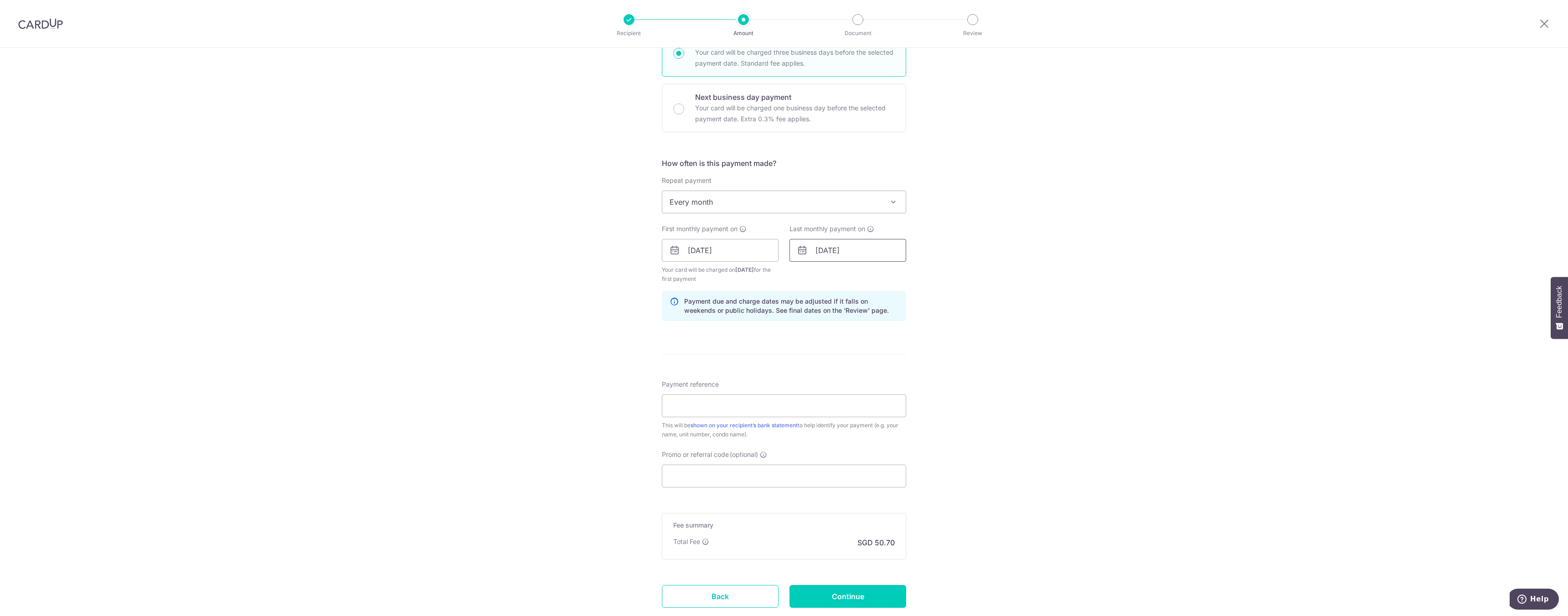
click at [829, 253] on input "19/12/2026" at bounding box center [848, 250] width 117 height 23
click at [917, 275] on link "Next" at bounding box center [918, 275] width 11 height 11
click at [915, 278] on link "Next" at bounding box center [918, 275] width 11 height 11
click at [804, 280] on link "Prev" at bounding box center [806, 275] width 11 height 11
click at [845, 367] on link "19" at bounding box center [844, 369] width 14 height 14
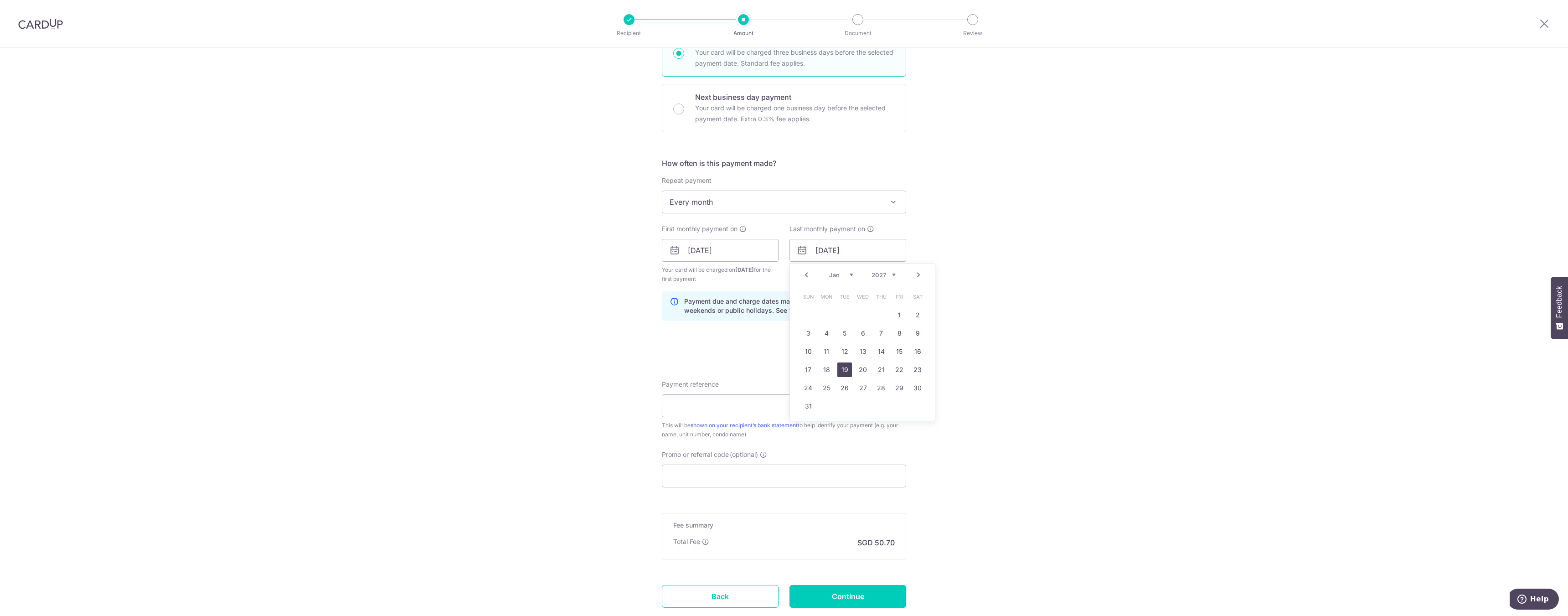
type input "19/01/2027"
click at [748, 402] on input "Payment reference" at bounding box center [784, 405] width 244 height 23
click at [735, 470] on input "Promo or referral code (optional)" at bounding box center [784, 476] width 244 height 23
paste input "SAVERENT179"
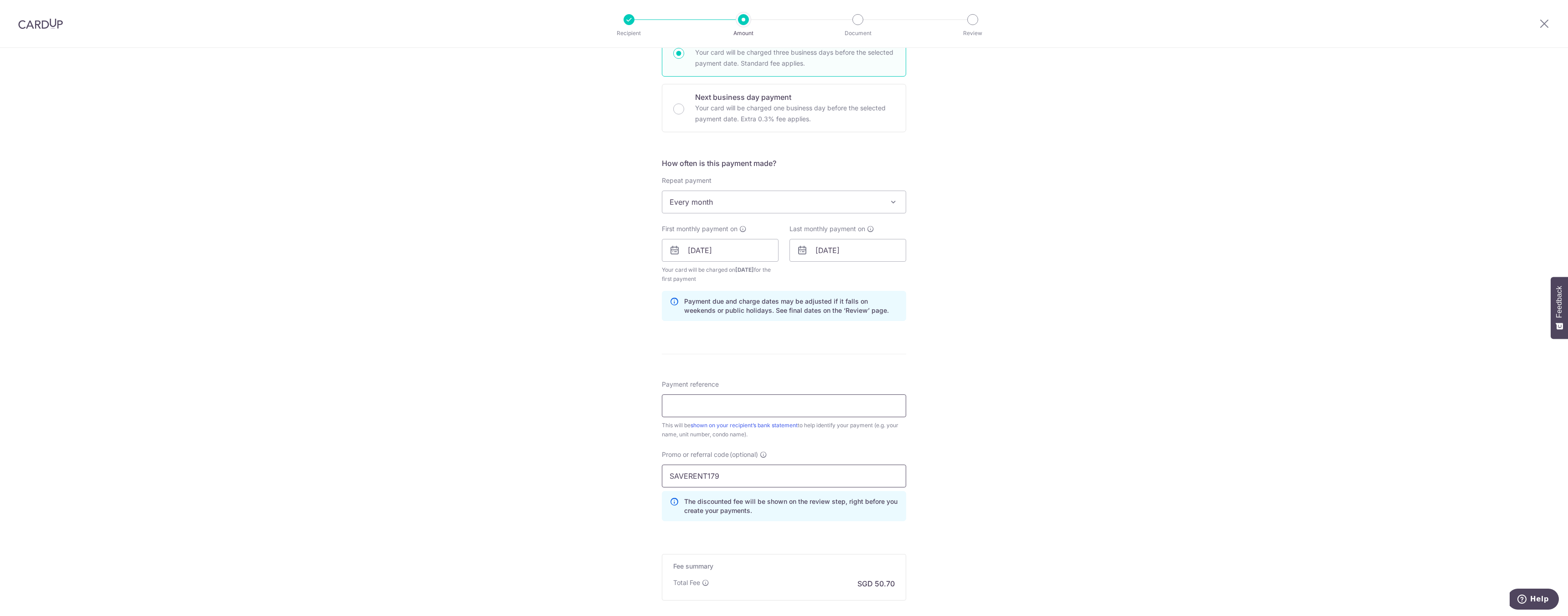
type input "SAVERENT179"
click at [737, 396] on input "Payment reference" at bounding box center [784, 405] width 244 height 23
type input "astoria master"
click at [1019, 438] on div "Tell us more about your payment Enter payment amount SGD 1,950.00 1950.00 Selec…" at bounding box center [784, 261] width 1568 height 912
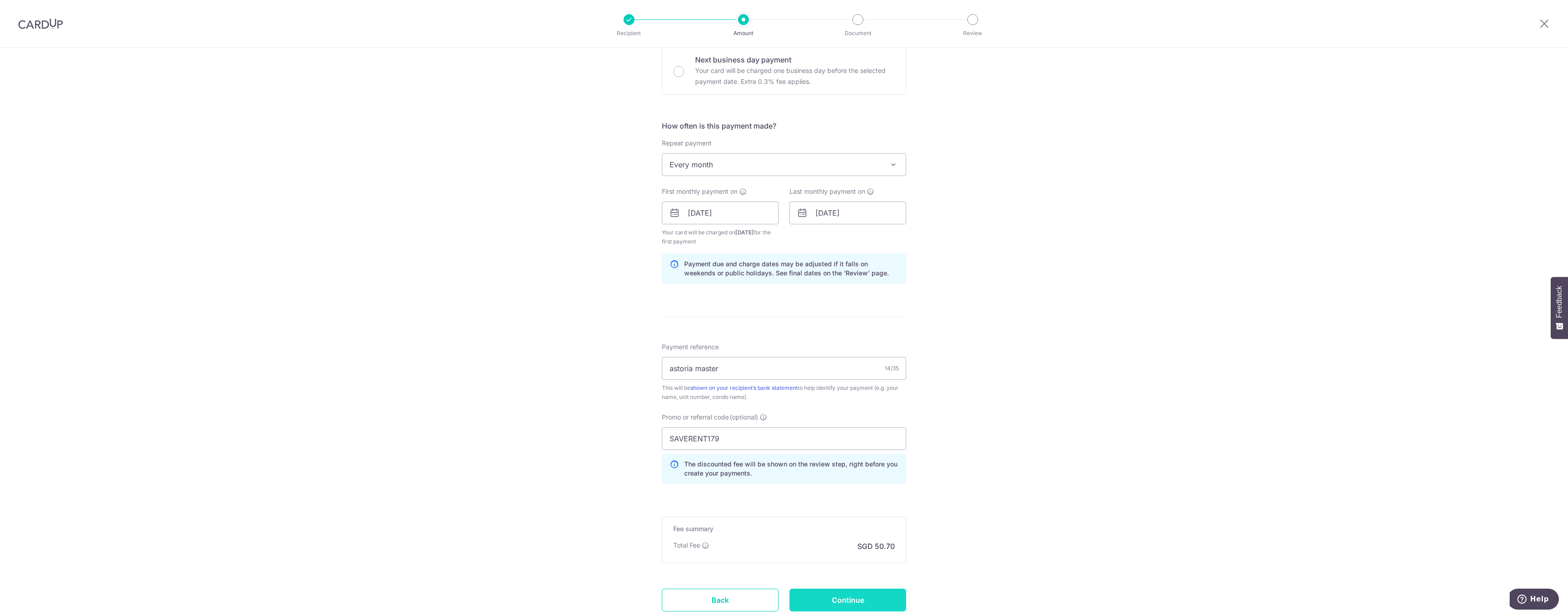
scroll to position [344, 0]
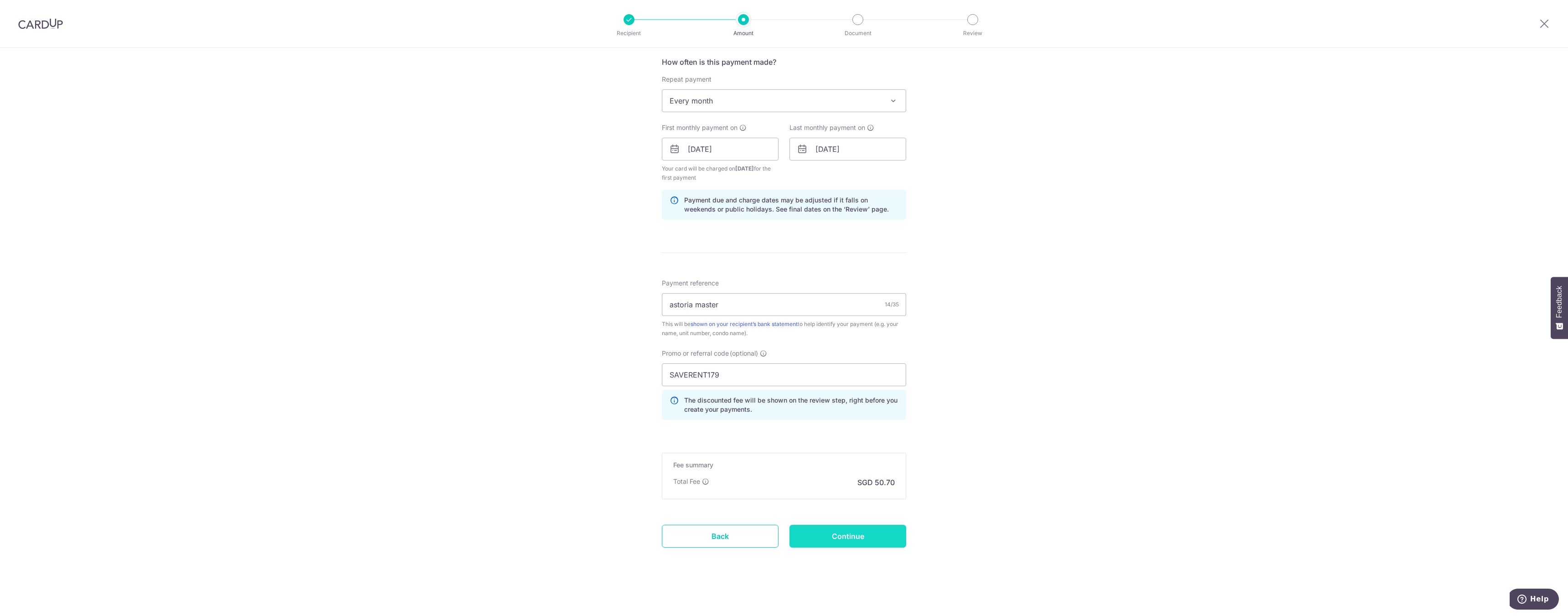
click at [855, 540] on input "Continue" at bounding box center [848, 536] width 117 height 23
type input "Create Schedule"
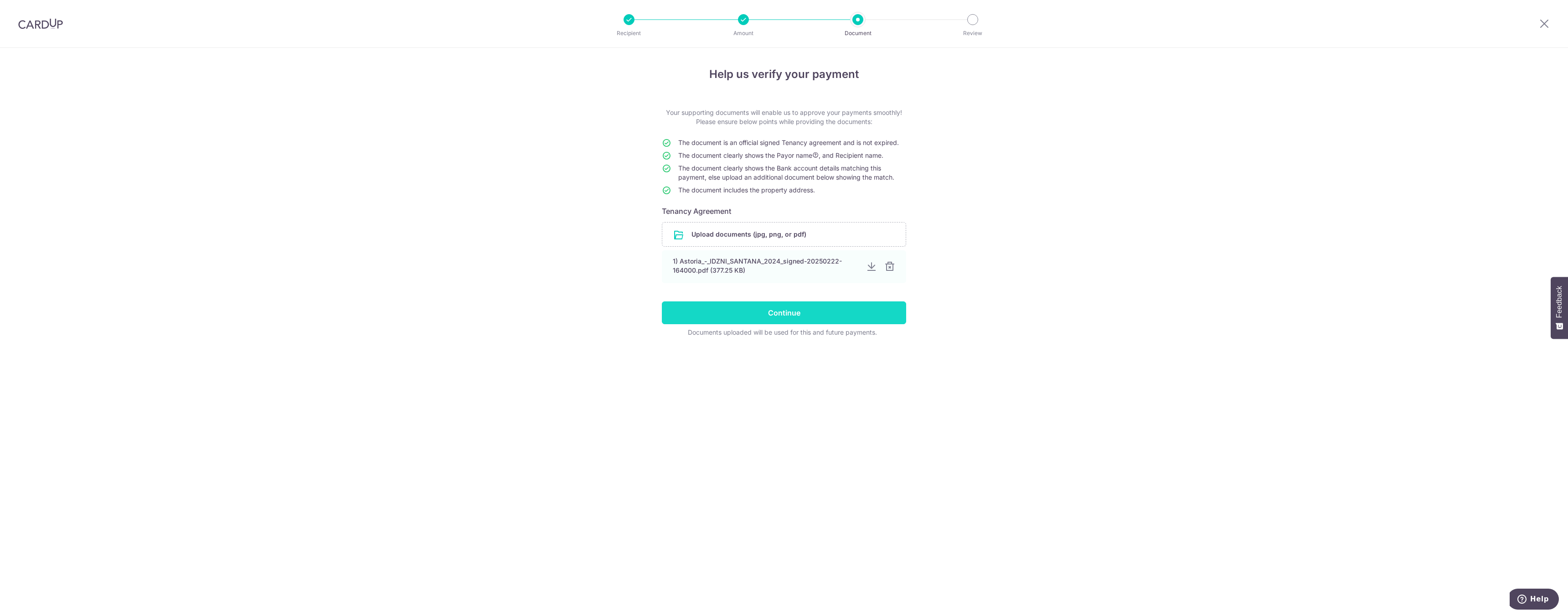
click at [808, 319] on input "Continue" at bounding box center [784, 312] width 244 height 23
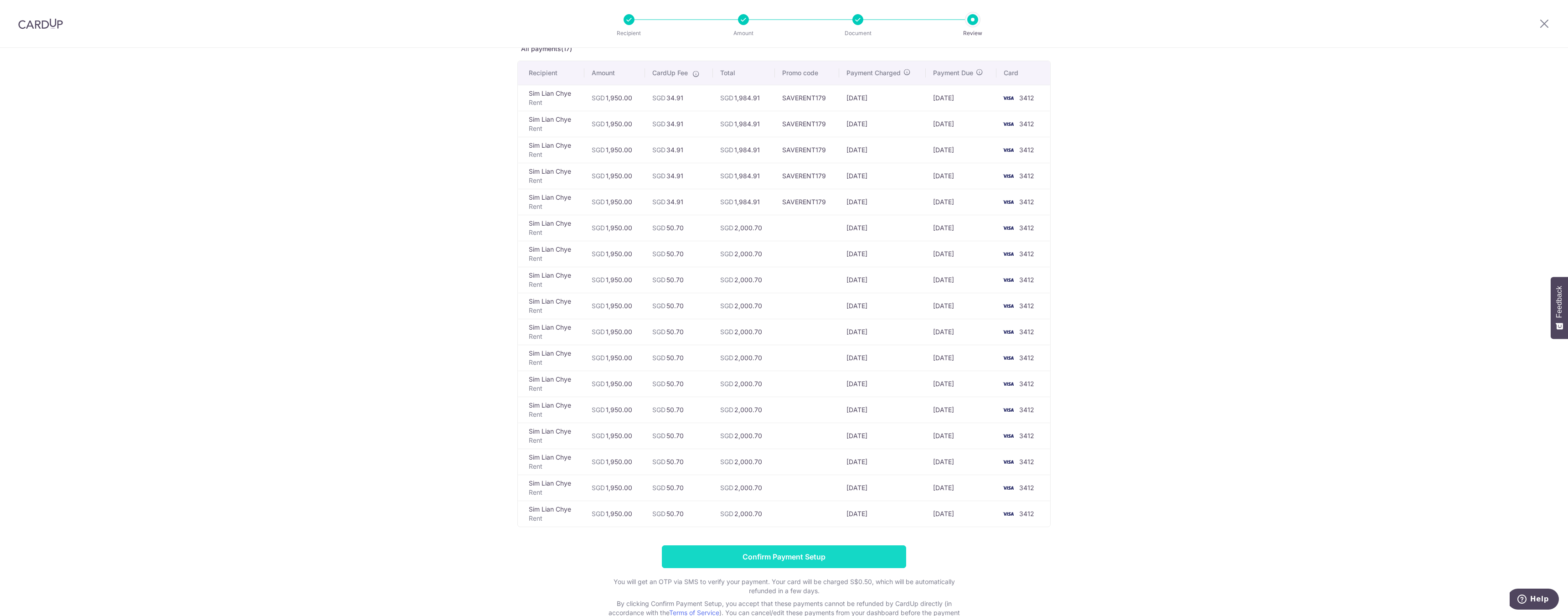
scroll to position [60, 0]
click at [854, 554] on input "Confirm Payment Setup" at bounding box center [784, 552] width 244 height 23
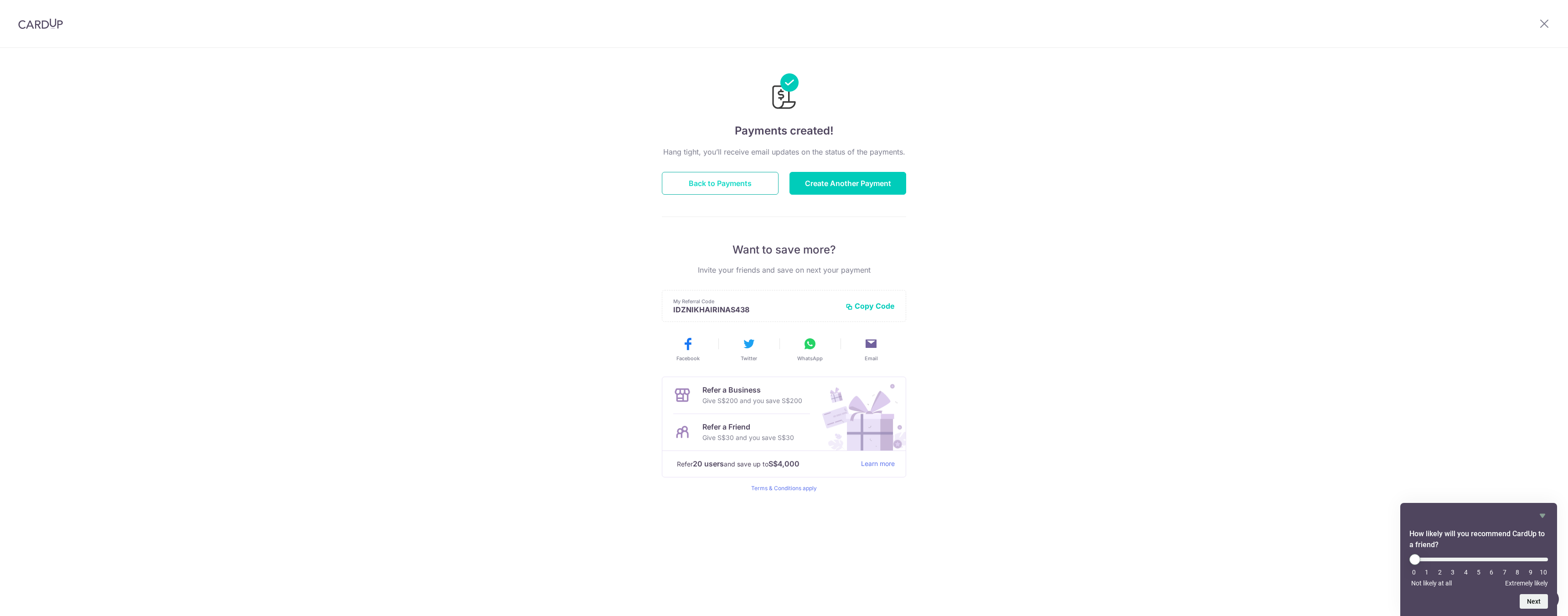
click at [745, 185] on button "Back to Payments" at bounding box center [720, 183] width 117 height 23
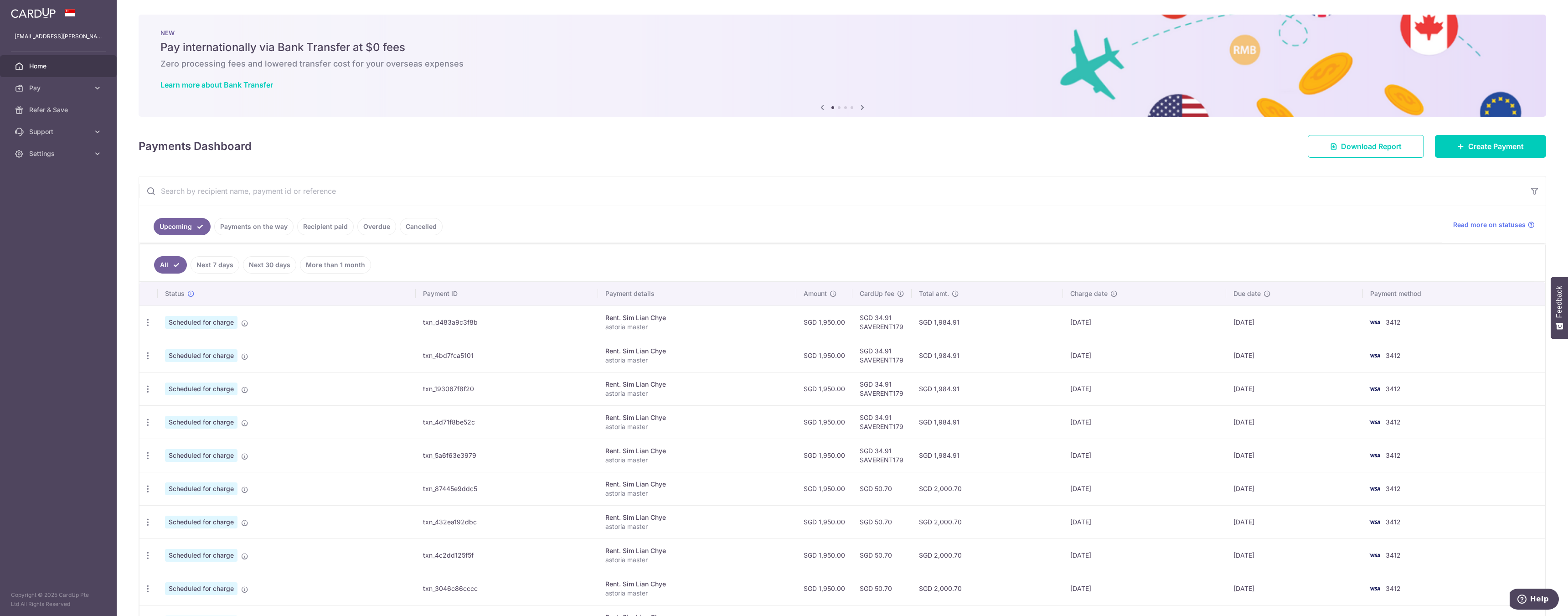
drag, startPoint x: 37, startPoint y: 81, endPoint x: 38, endPoint y: 77, distance: 4.1
click at [38, 78] on link "Pay" at bounding box center [58, 87] width 117 height 22
click at [51, 155] on span "Cards" at bounding box center [59, 154] width 60 height 9
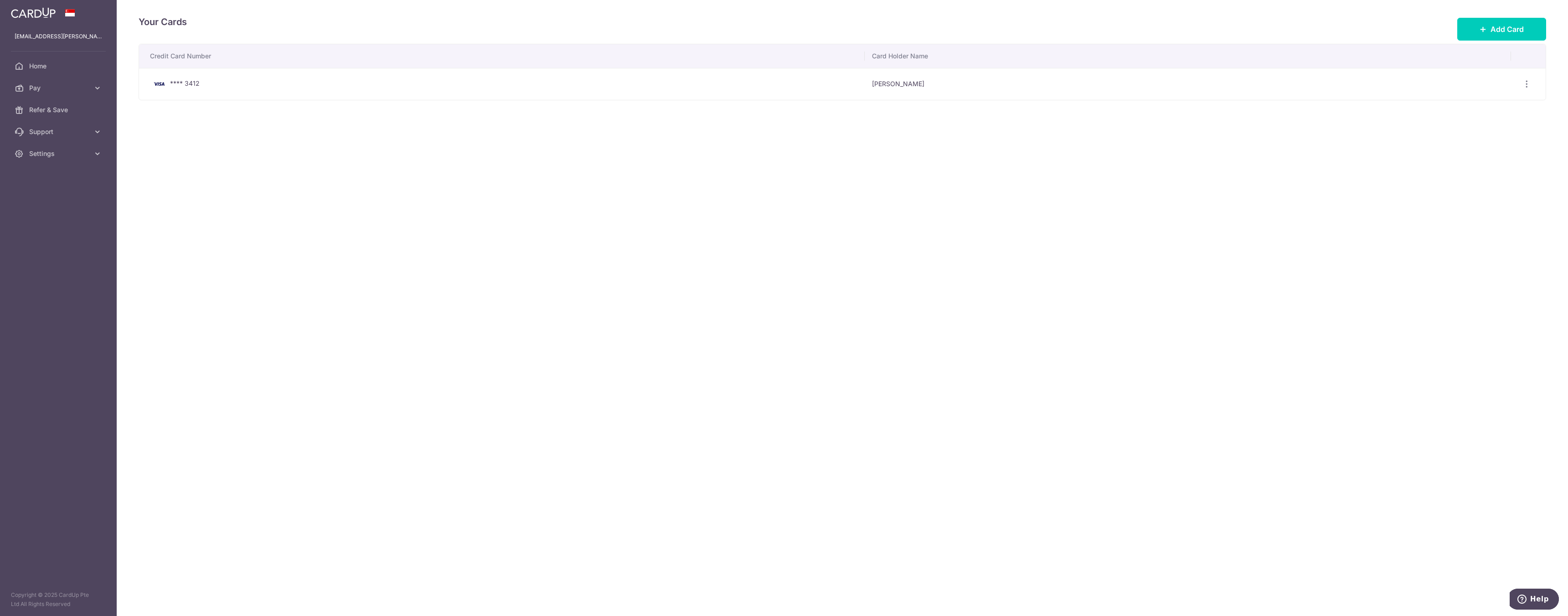
click at [197, 81] on span "**** 3412" at bounding box center [184, 83] width 30 height 8
click at [1529, 87] on icon "button" at bounding box center [1527, 84] width 10 height 10
click at [1472, 112] on span "View/Edit" at bounding box center [1496, 109] width 62 height 11
click at [45, 62] on span "Home" at bounding box center [59, 66] width 60 height 9
